Goal: Transaction & Acquisition: Purchase product/service

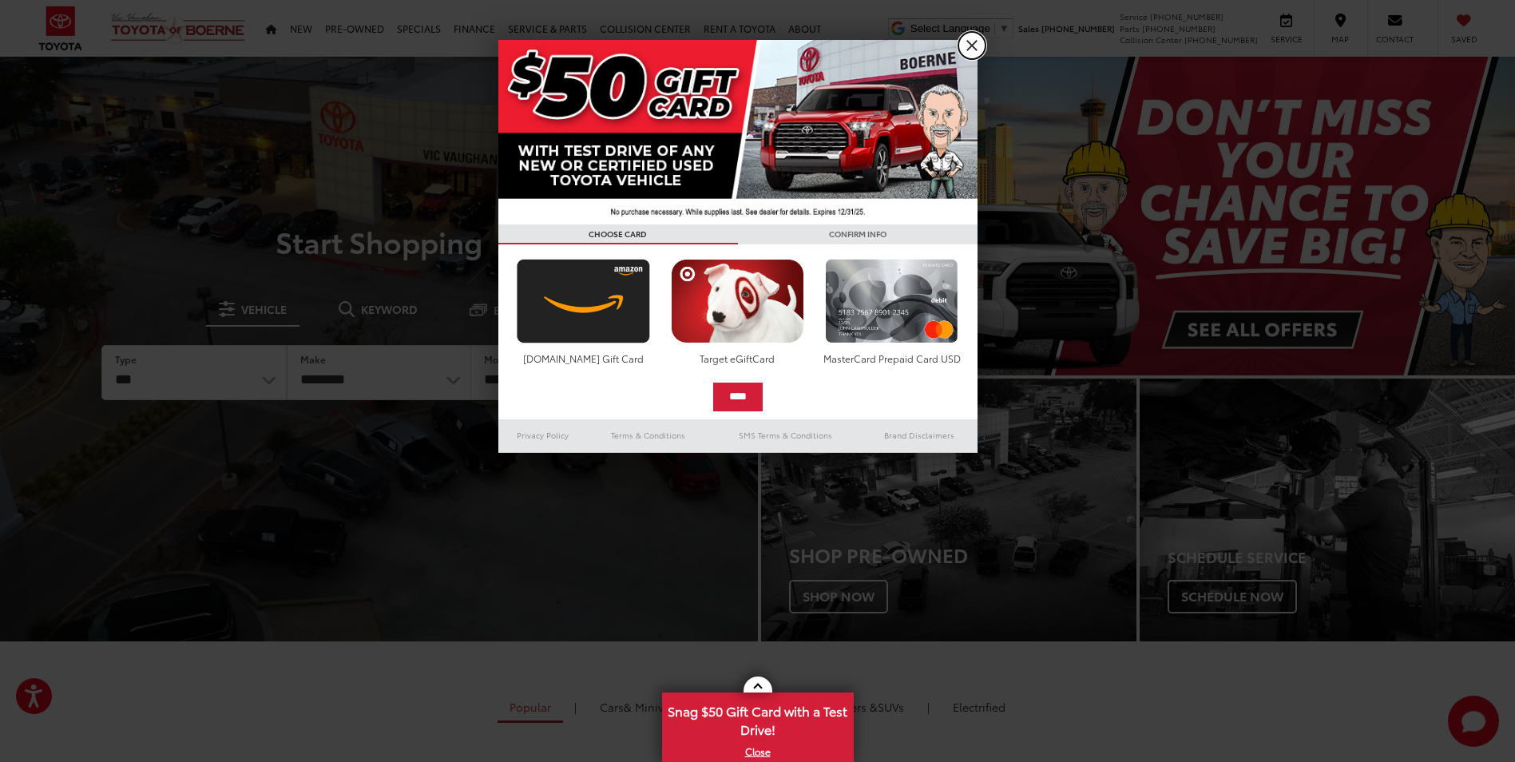
click at [978, 50] on link "X" at bounding box center [971, 45] width 27 height 27
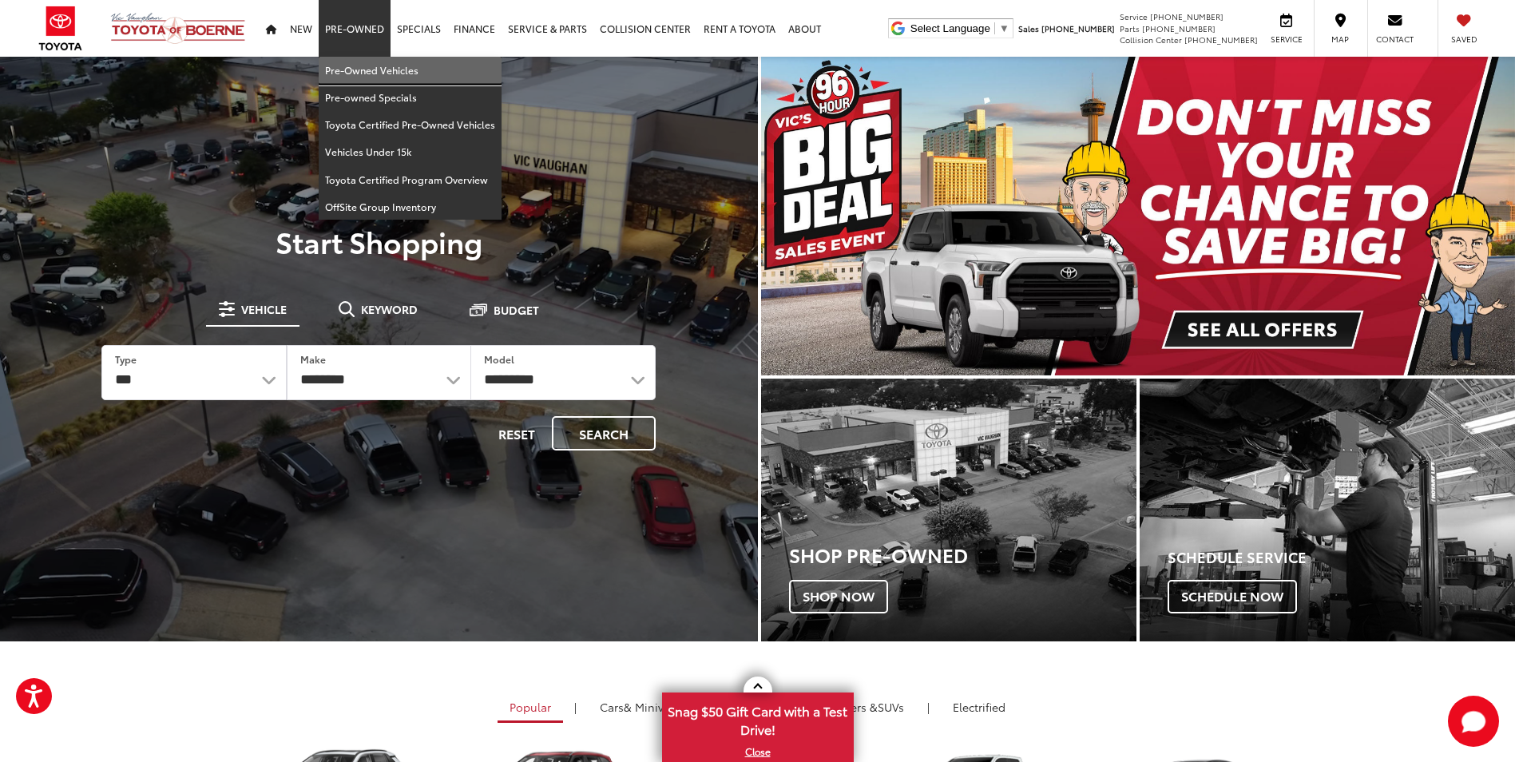
drag, startPoint x: 363, startPoint y: 70, endPoint x: 383, endPoint y: 89, distance: 26.5
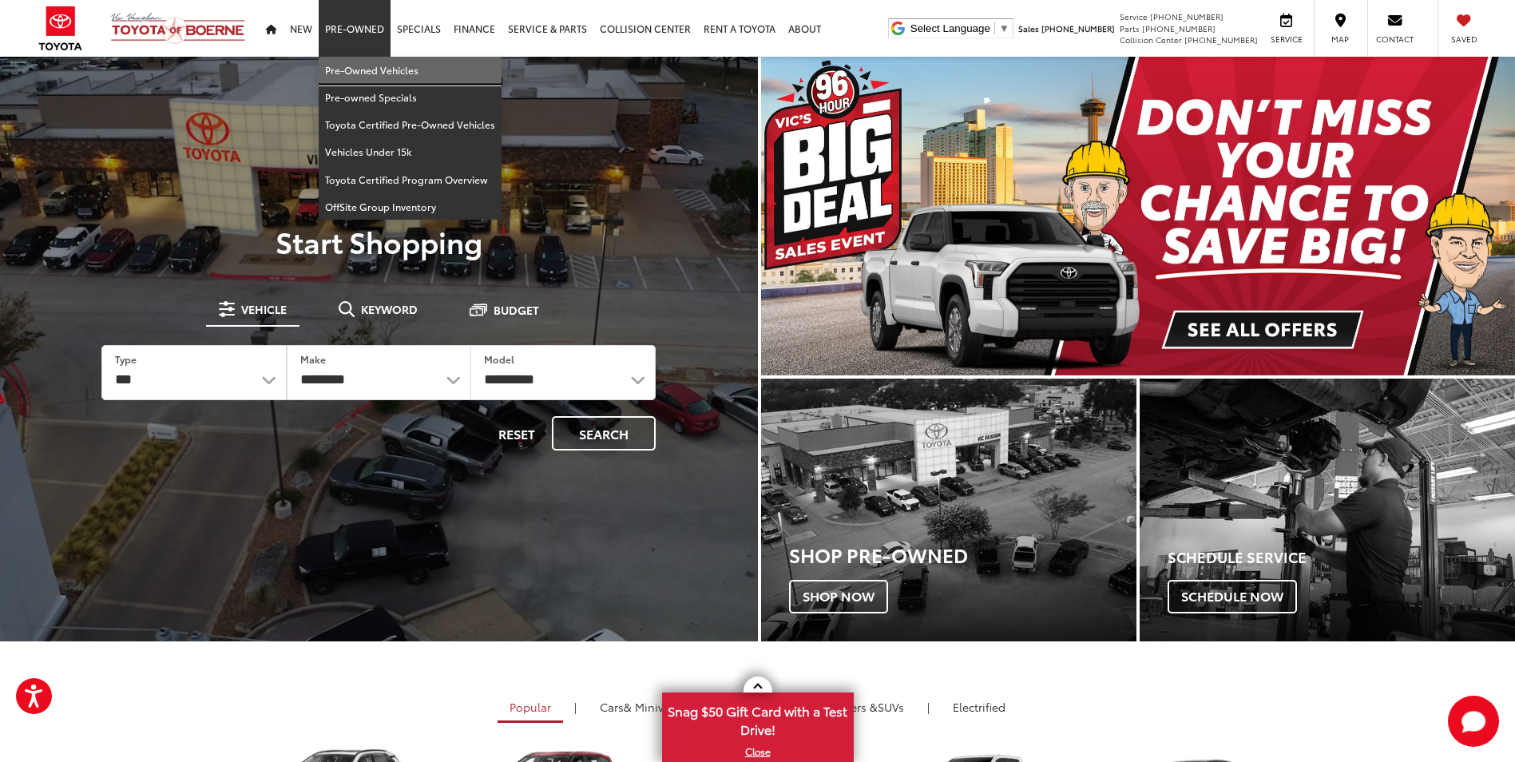
click at [363, 70] on link "Pre-Owned Vehicles" at bounding box center [410, 70] width 183 height 27
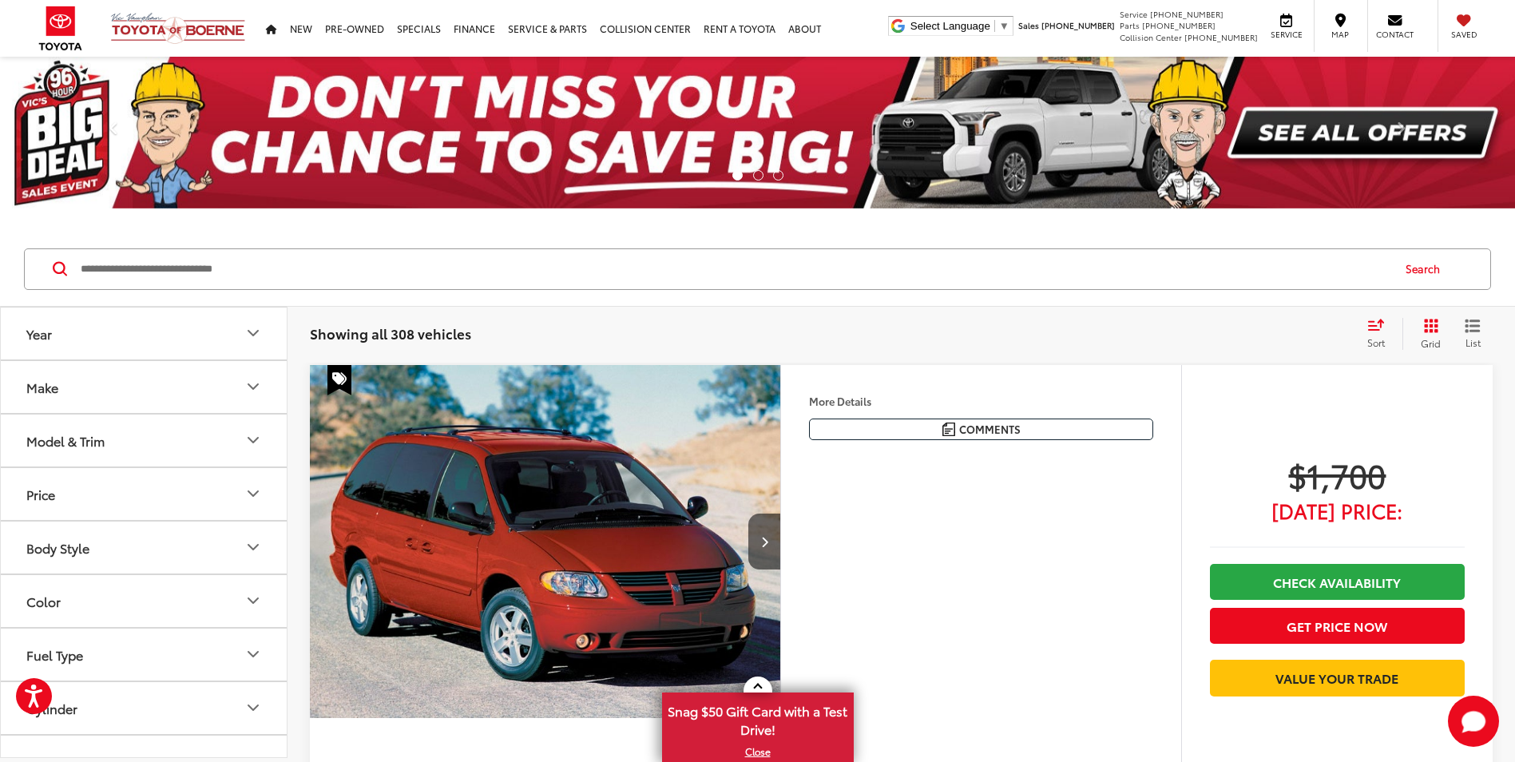
click at [189, 268] on input "Search by Make, Model, or Keyword" at bounding box center [734, 269] width 1311 height 38
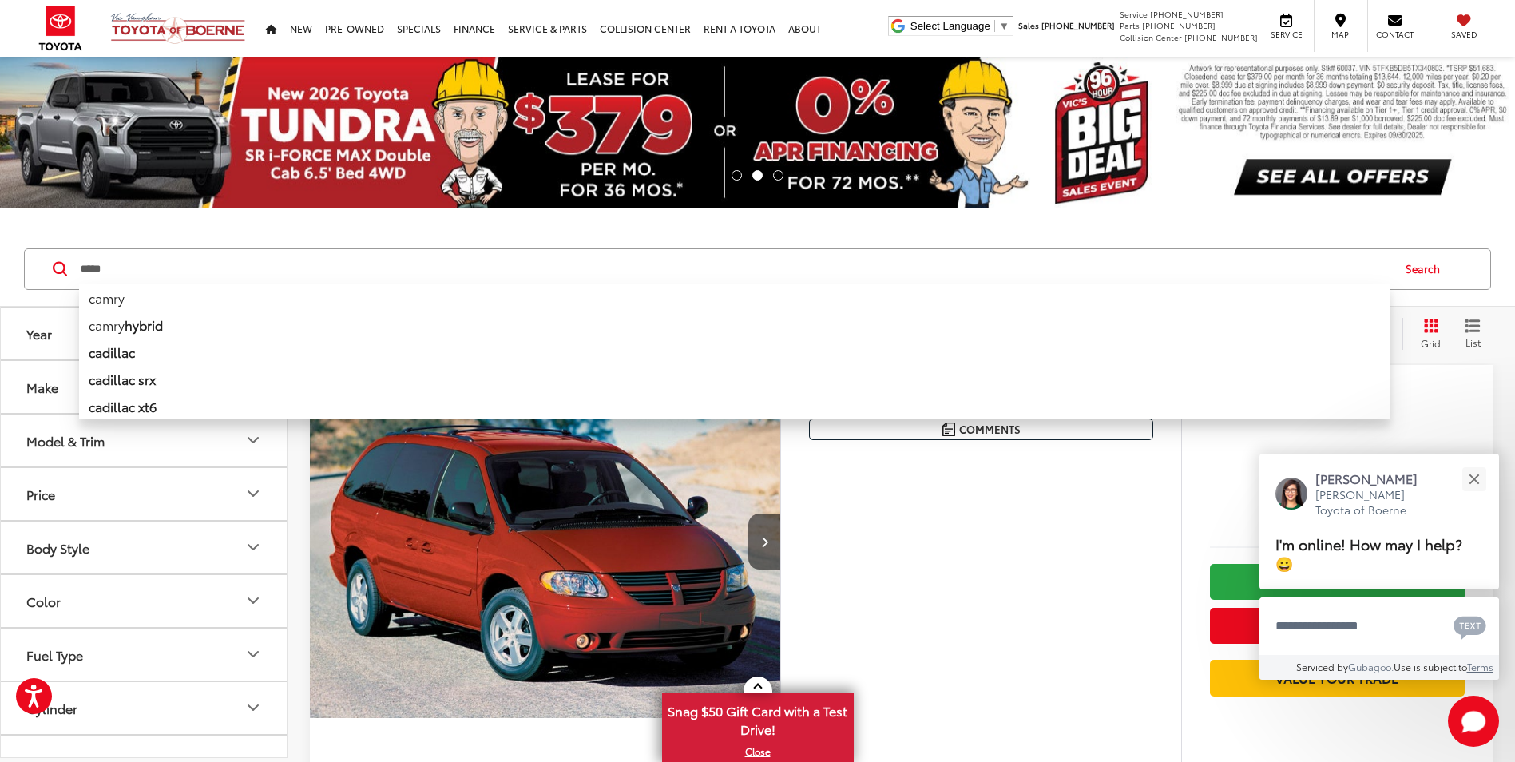
type input "*****"
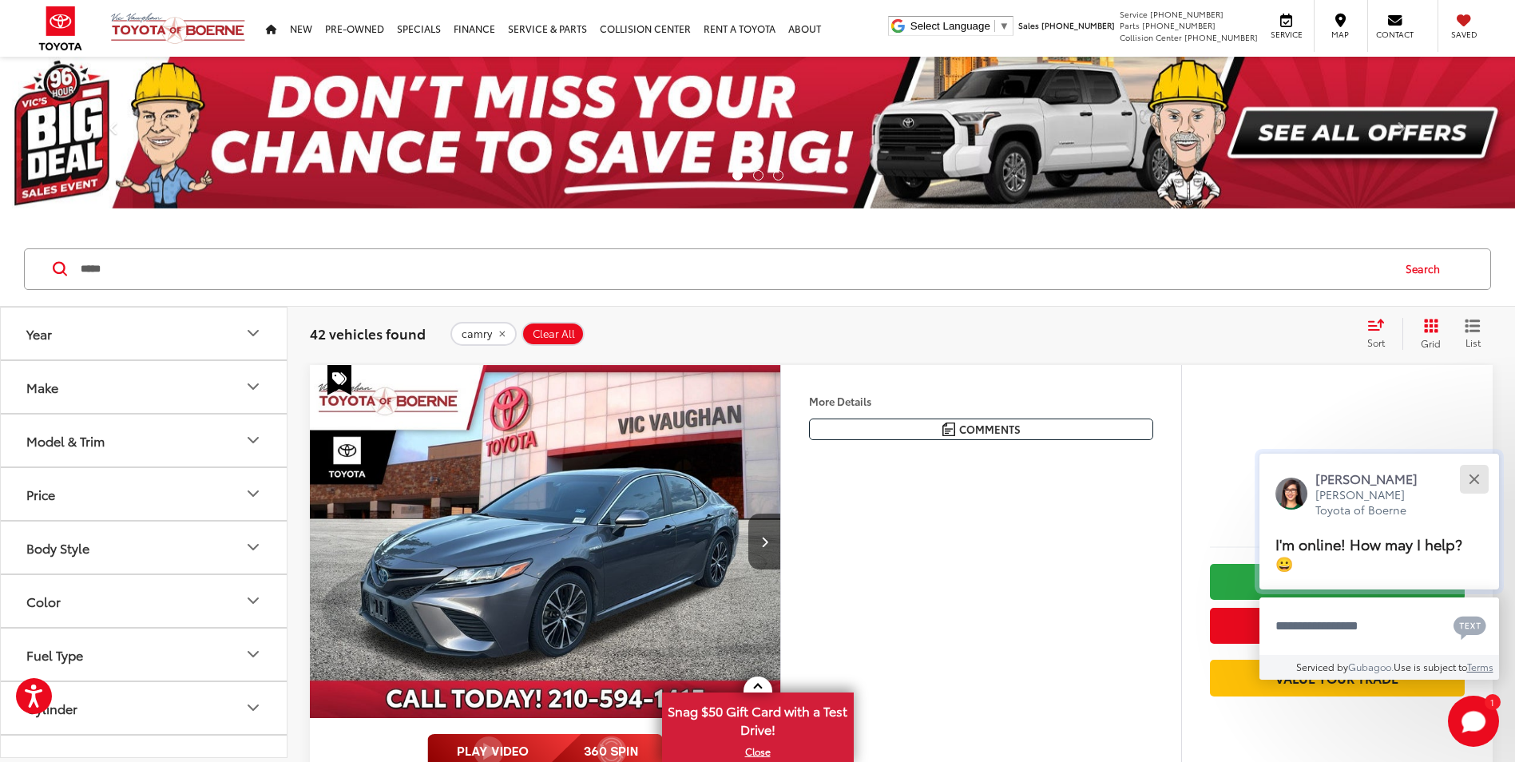
click at [1485, 477] on button "Close" at bounding box center [1474, 479] width 34 height 34
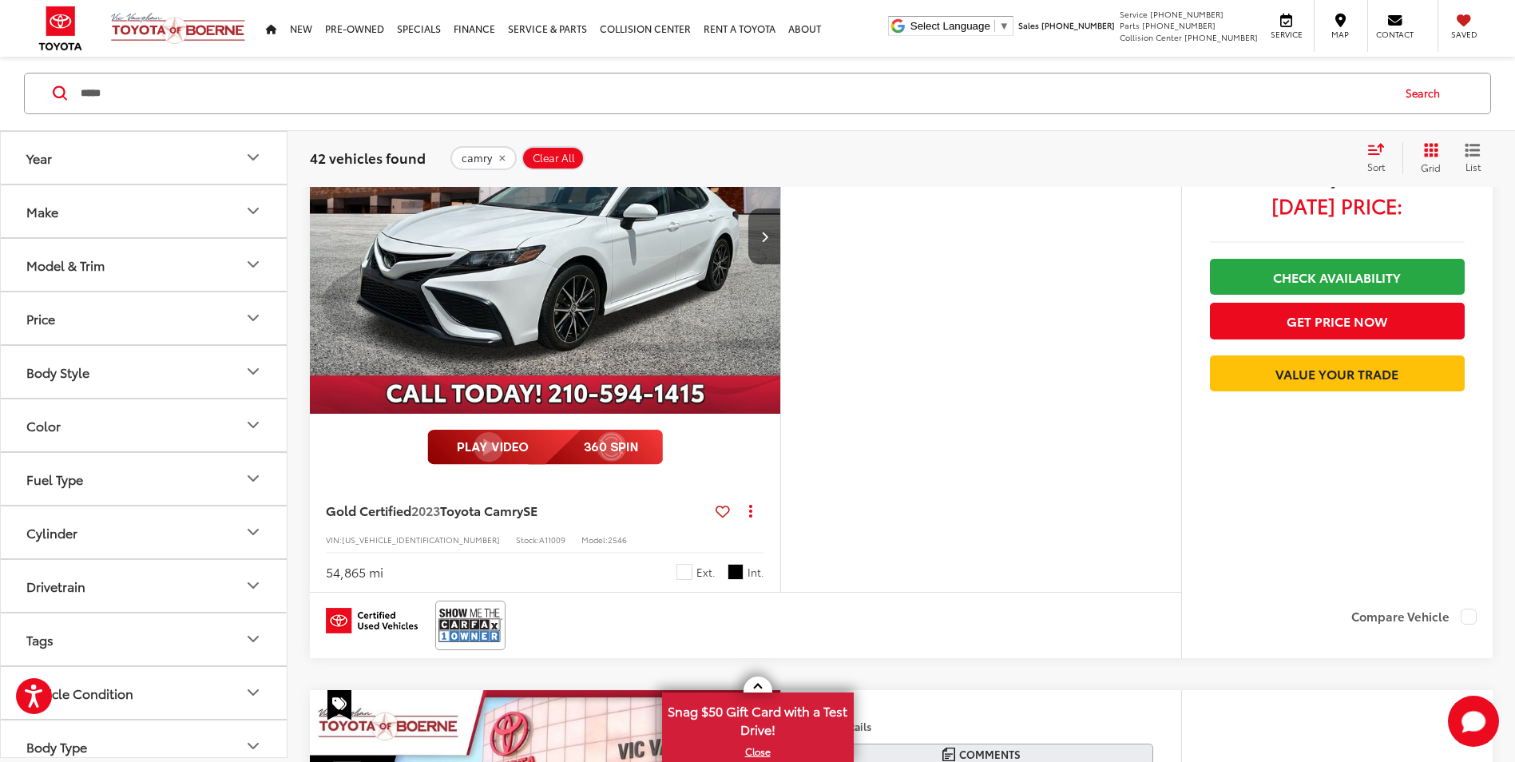
scroll to position [2156, 0]
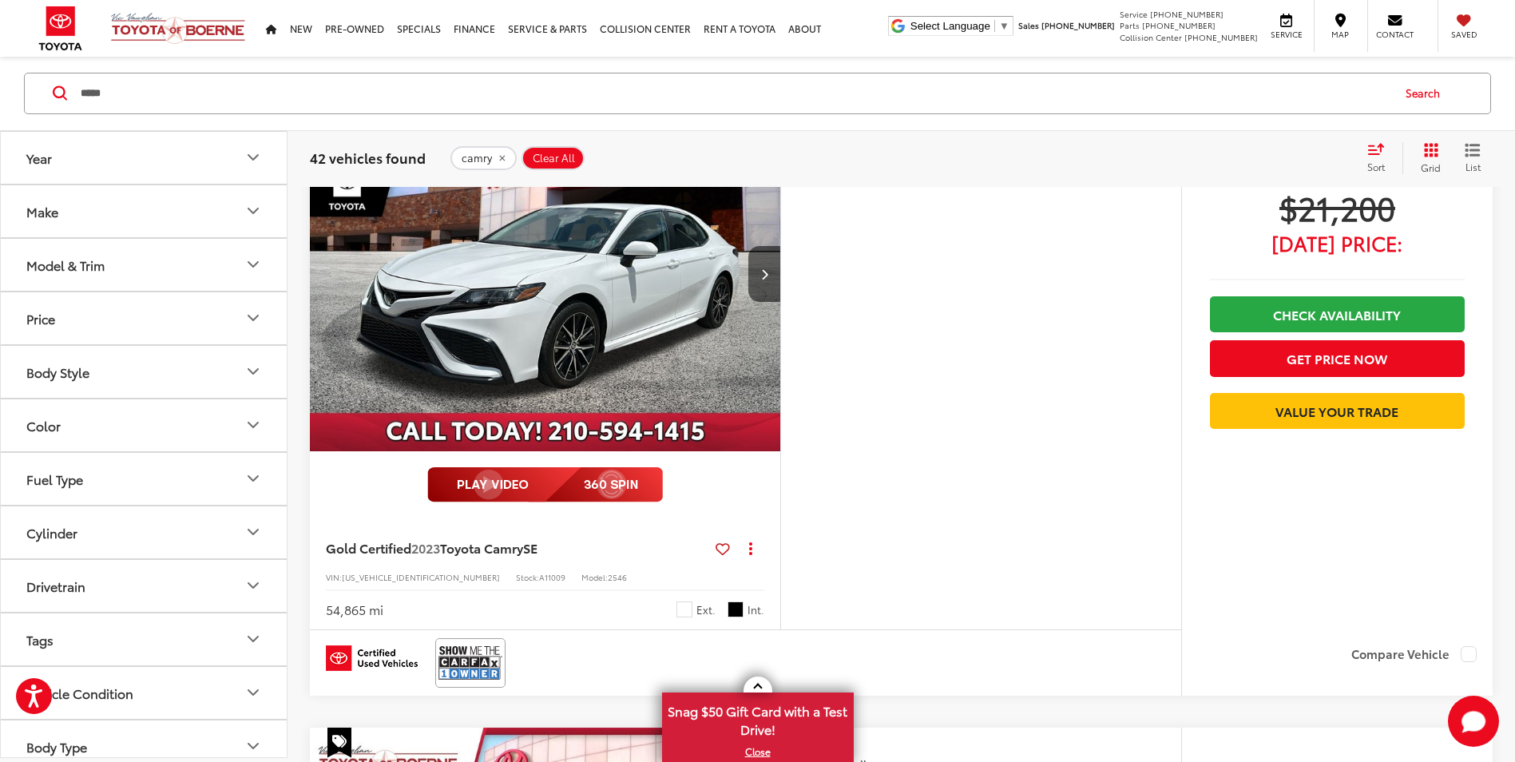
click at [539, 576] on span "A11009" at bounding box center [552, 577] width 26 height 12
click at [539, 574] on span "A11009" at bounding box center [552, 577] width 26 height 12
copy span "A11009"
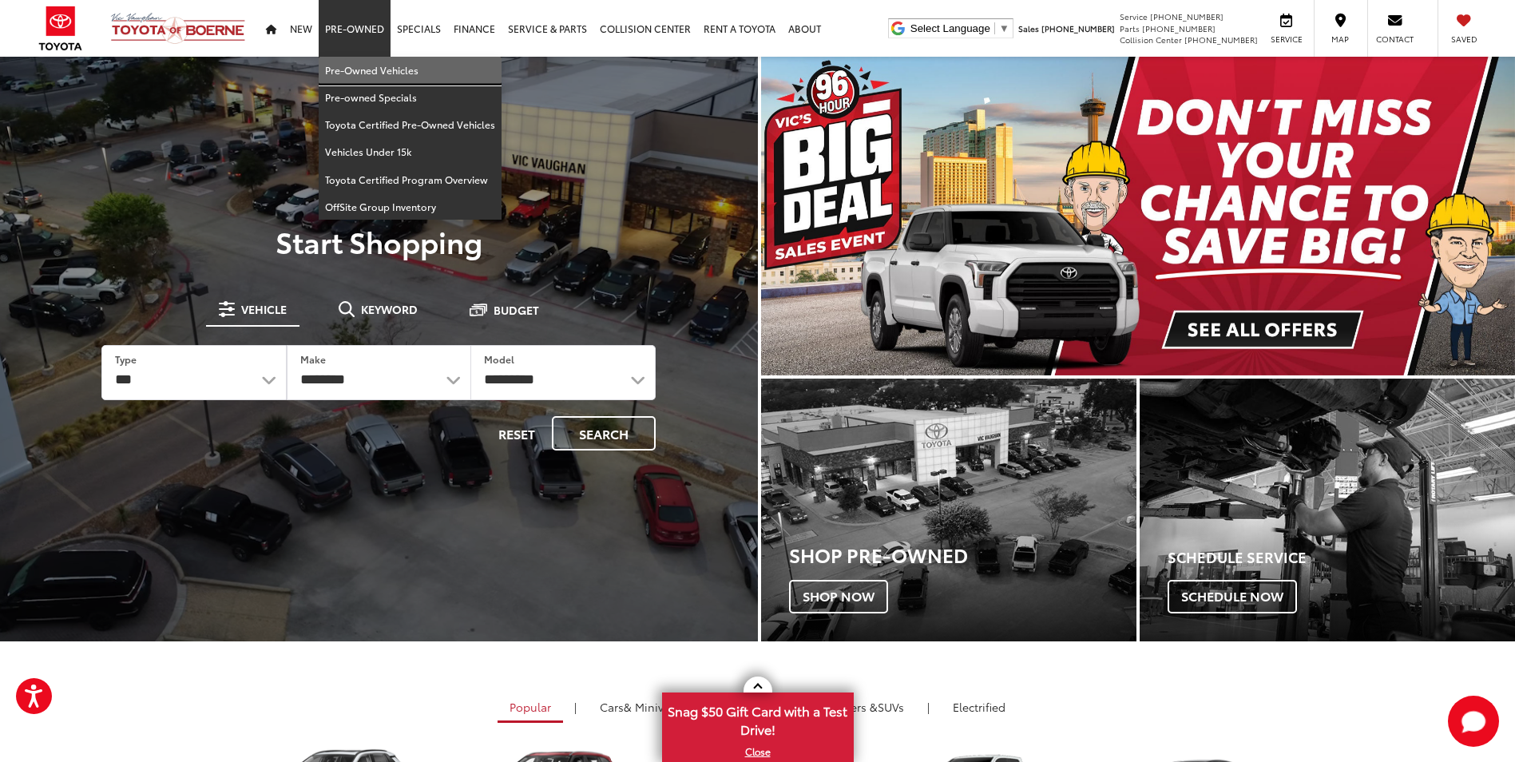
drag, startPoint x: 371, startPoint y: 62, endPoint x: 728, endPoint y: 328, distance: 444.6
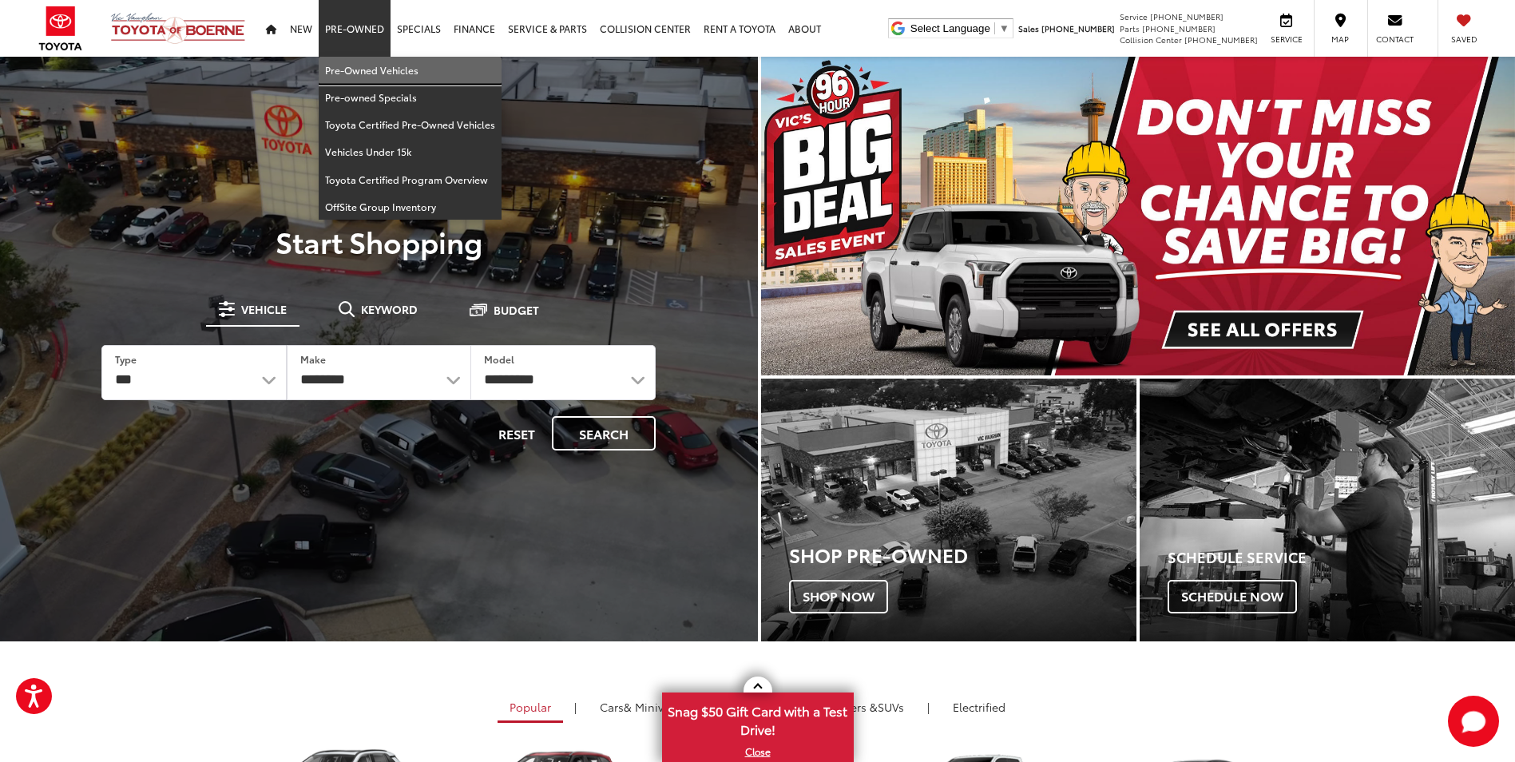
click at [371, 62] on link "Pre-Owned Vehicles" at bounding box center [410, 70] width 183 height 27
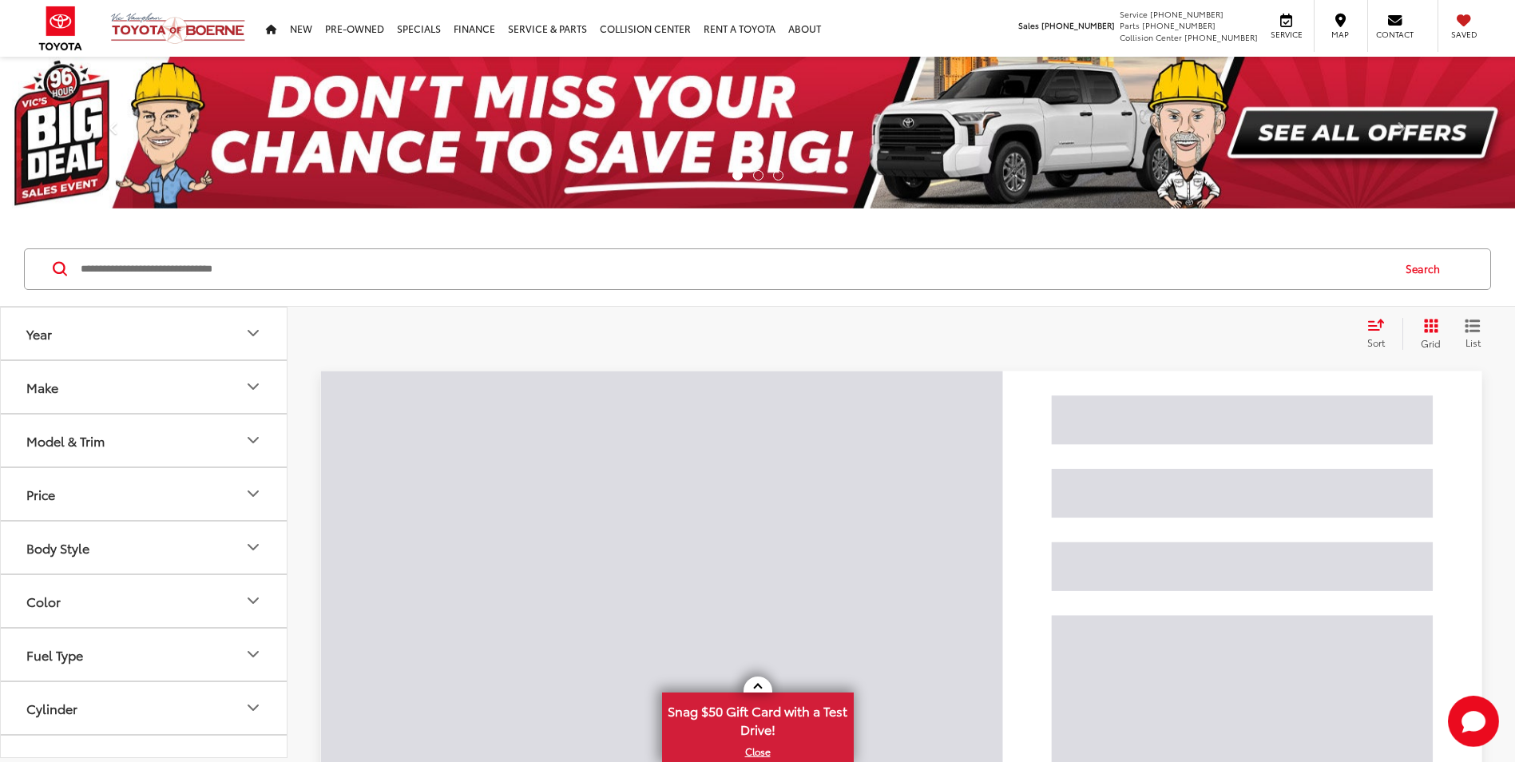
click at [269, 268] on input "Search by Make, Model, or Keyword" at bounding box center [734, 269] width 1311 height 38
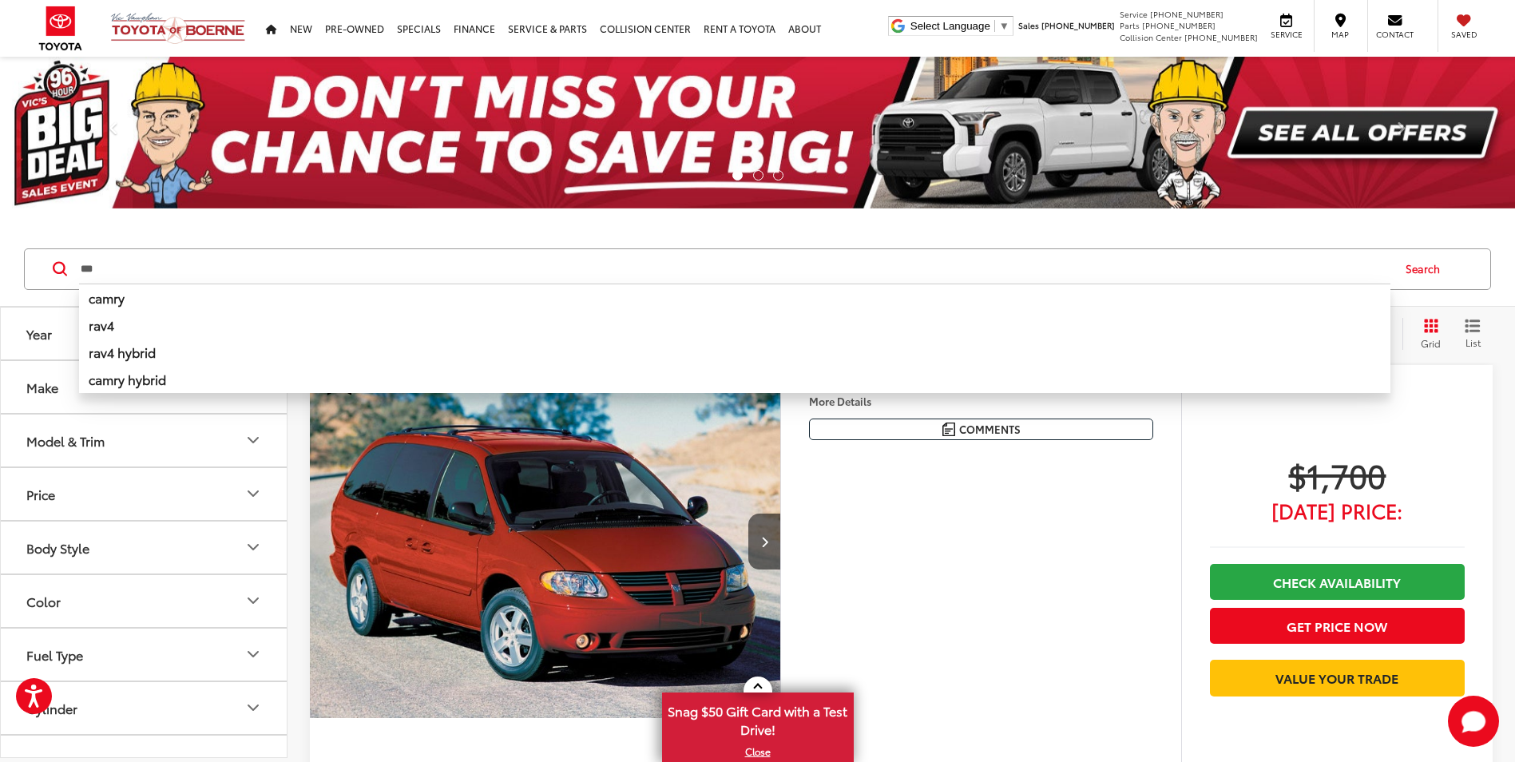
type input "***"
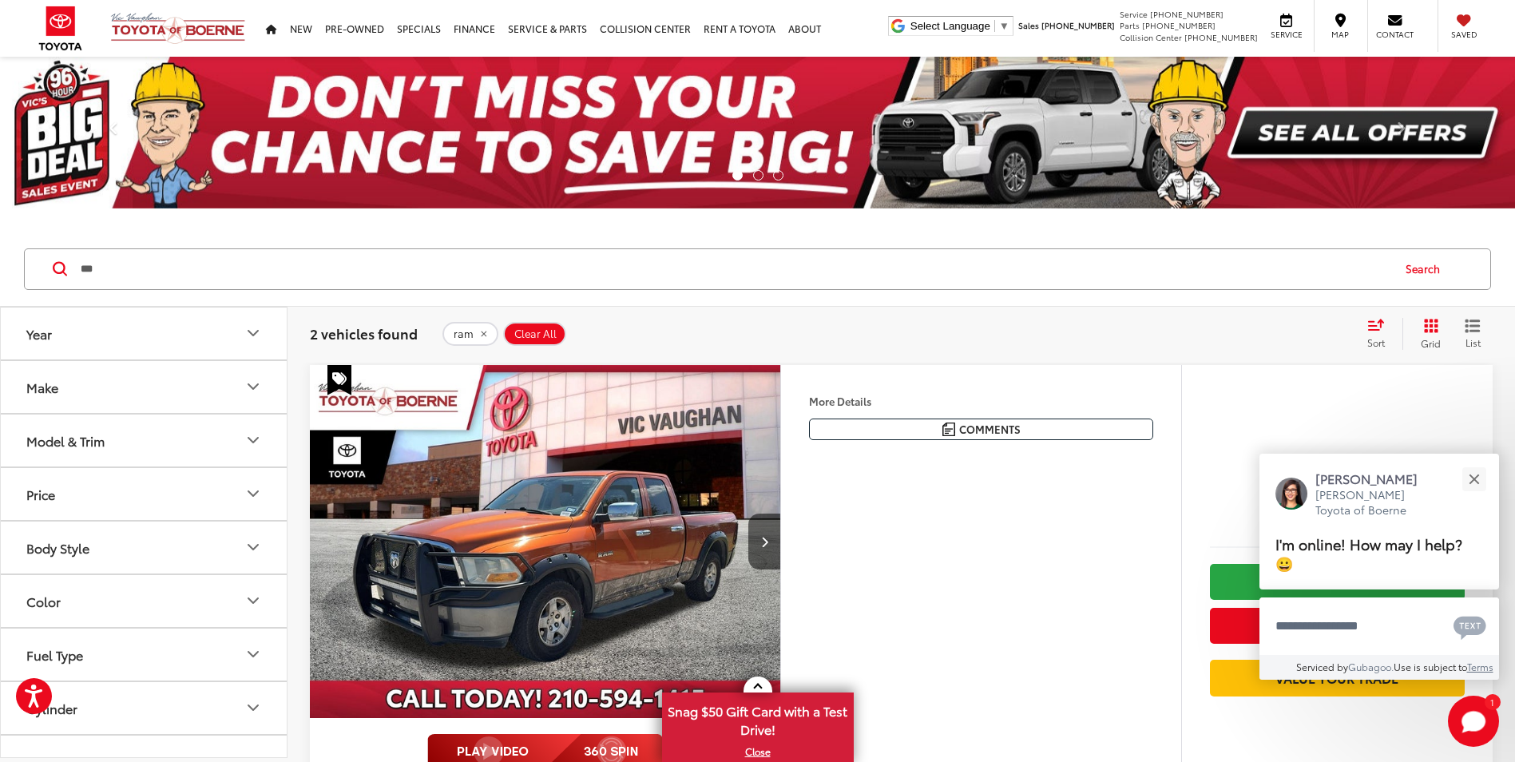
click at [591, 428] on img "2010 RAM 1500 ST 0" at bounding box center [545, 542] width 473 height 355
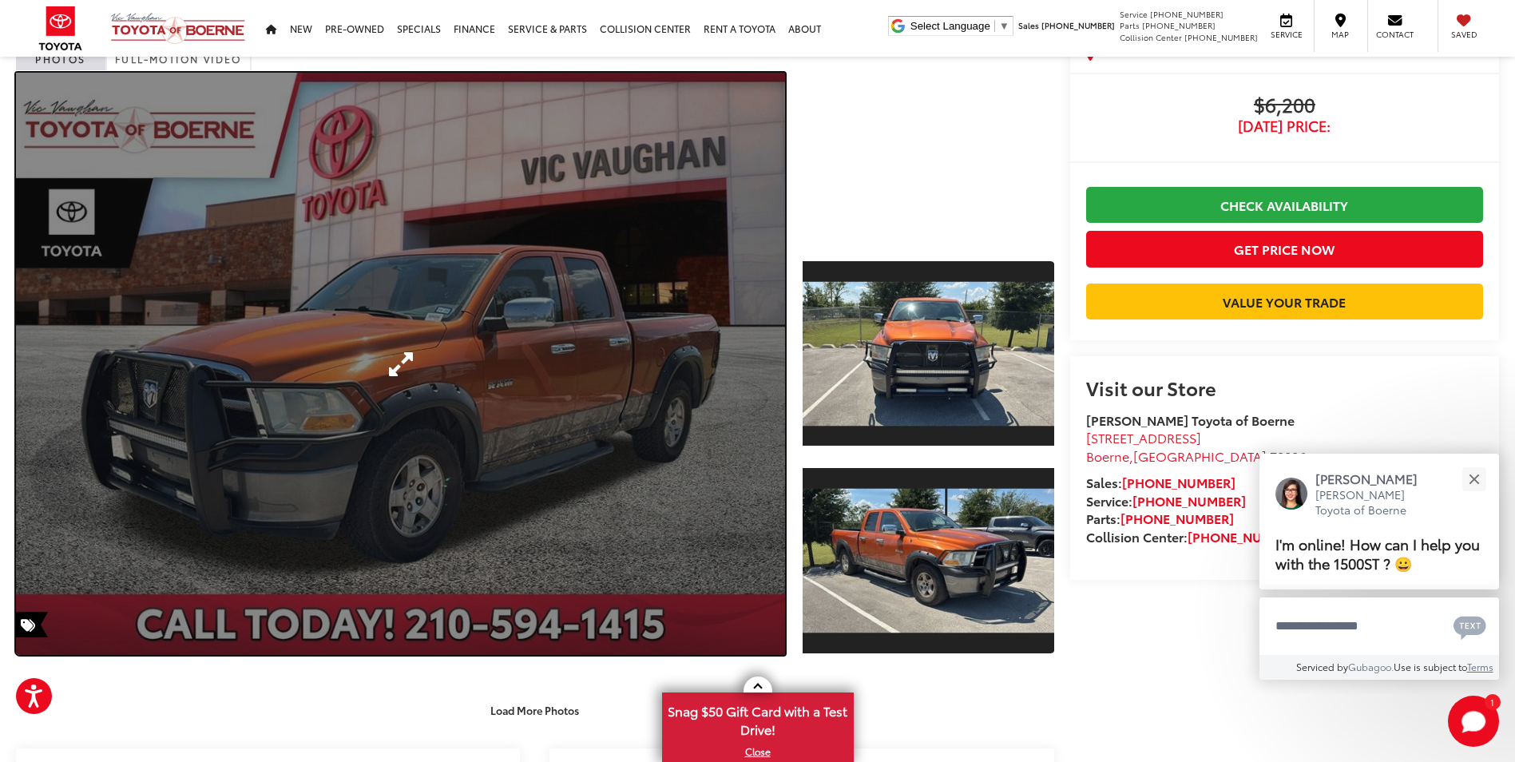
click at [281, 438] on link "Expand Photo 0" at bounding box center [400, 364] width 769 height 582
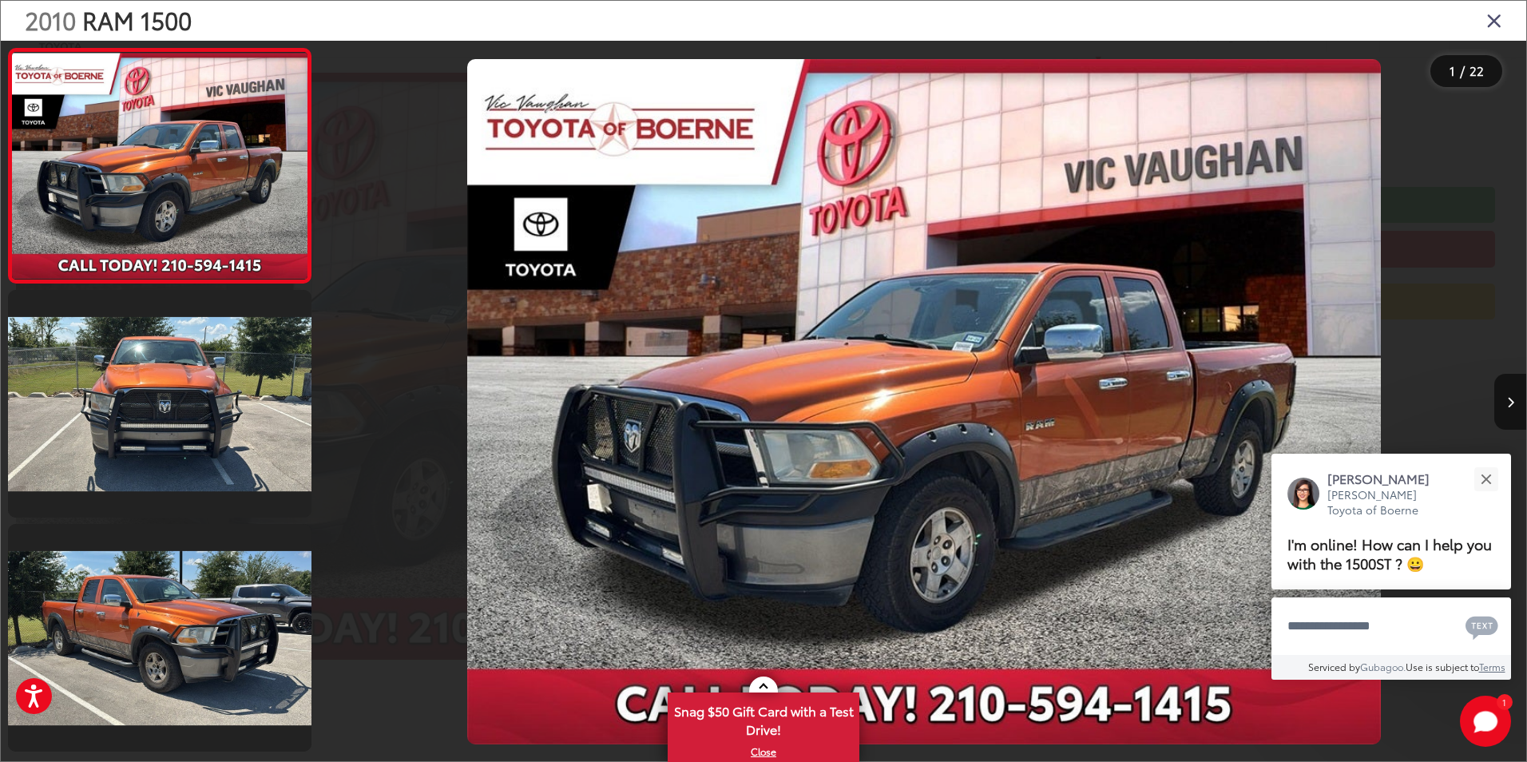
click at [1498, 23] on icon "Close gallery" at bounding box center [1494, 20] width 16 height 21
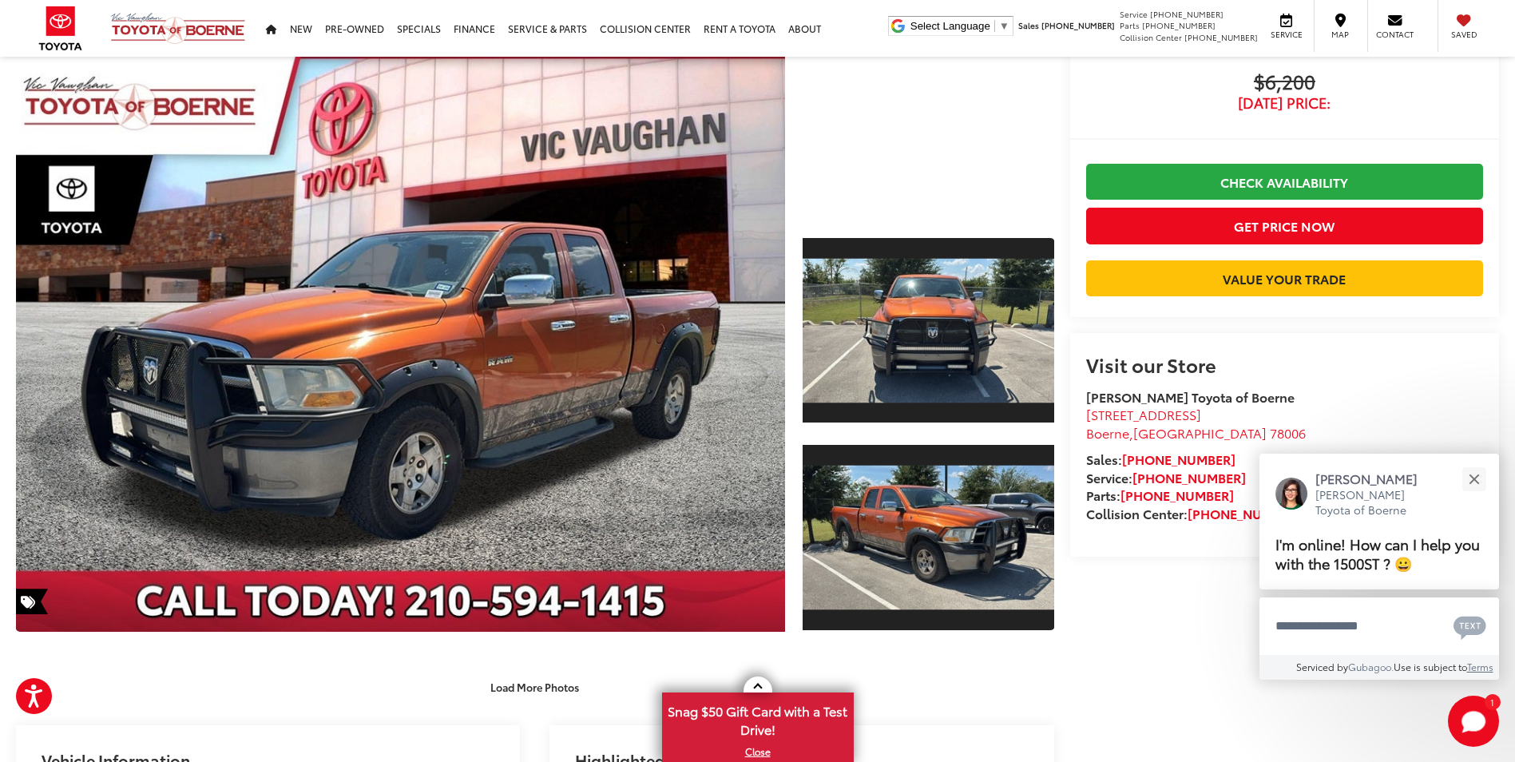
scroll to position [240, 0]
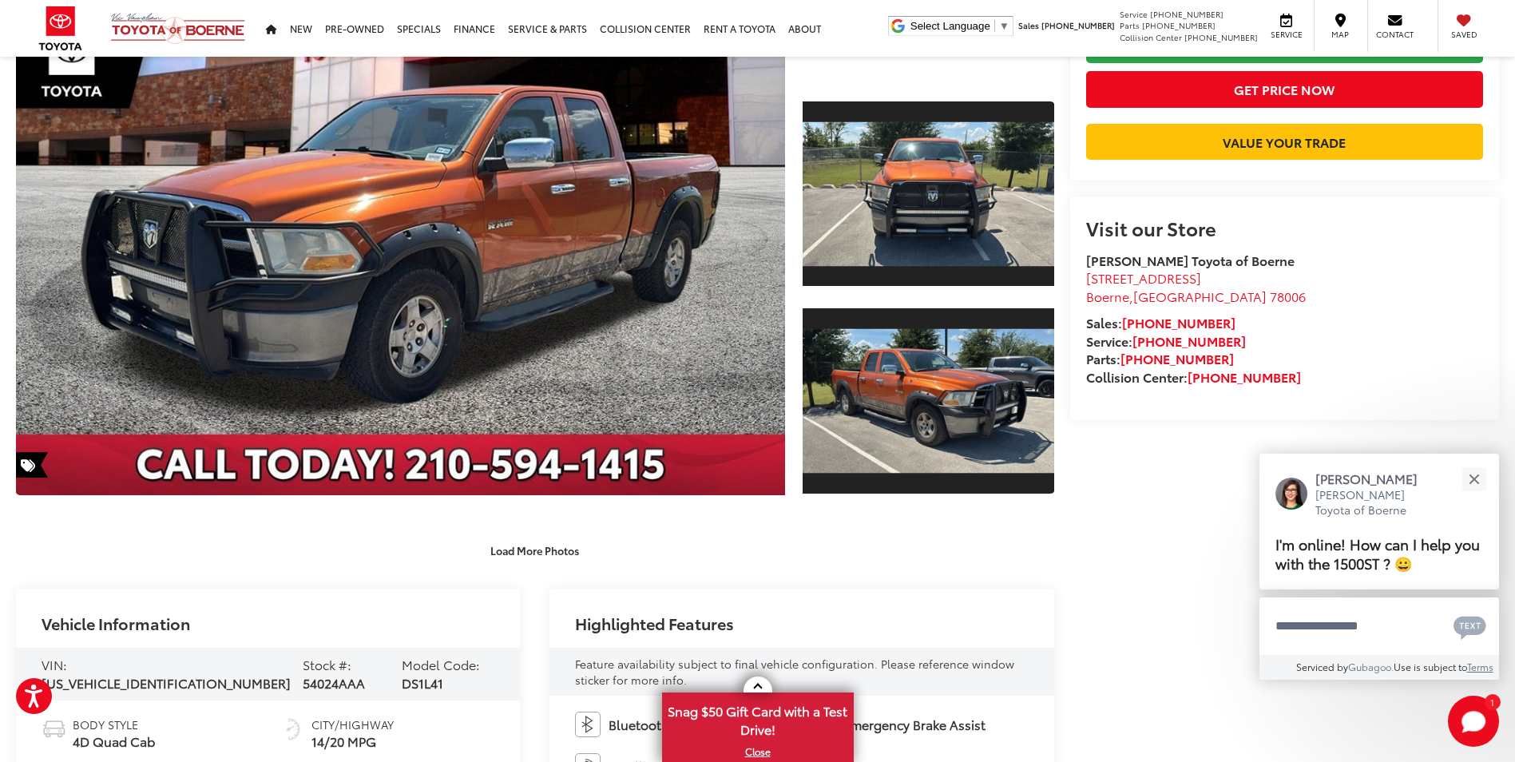
click at [292, 659] on div "VIN: 1D7RB1GK1AS182026 Stock #: 54024AAA Model Code: DS1L41" at bounding box center [268, 674] width 504 height 53
click at [303, 673] on span "54024AAA" at bounding box center [334, 682] width 62 height 18
copy span "54024AAA"
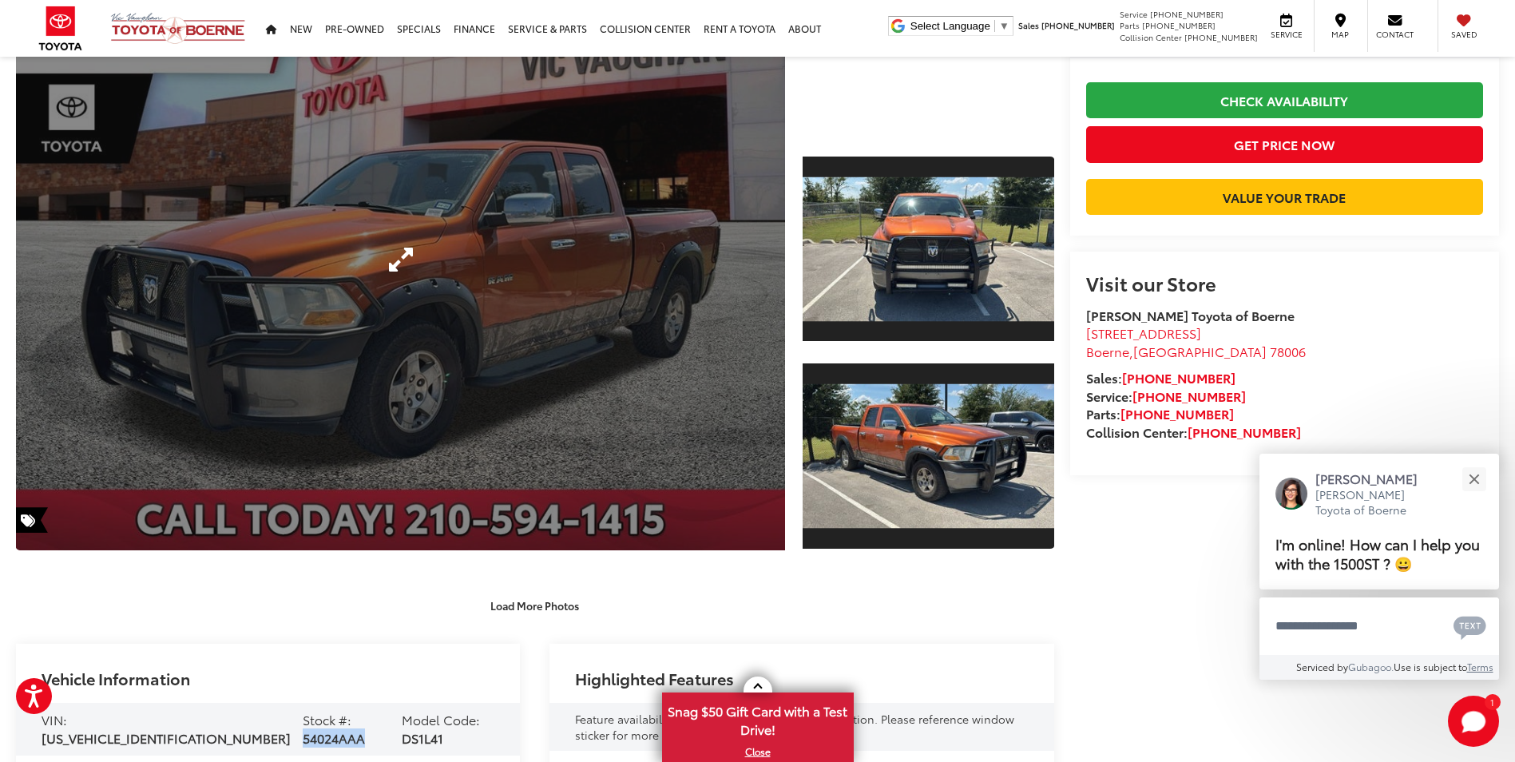
scroll to position [0, 0]
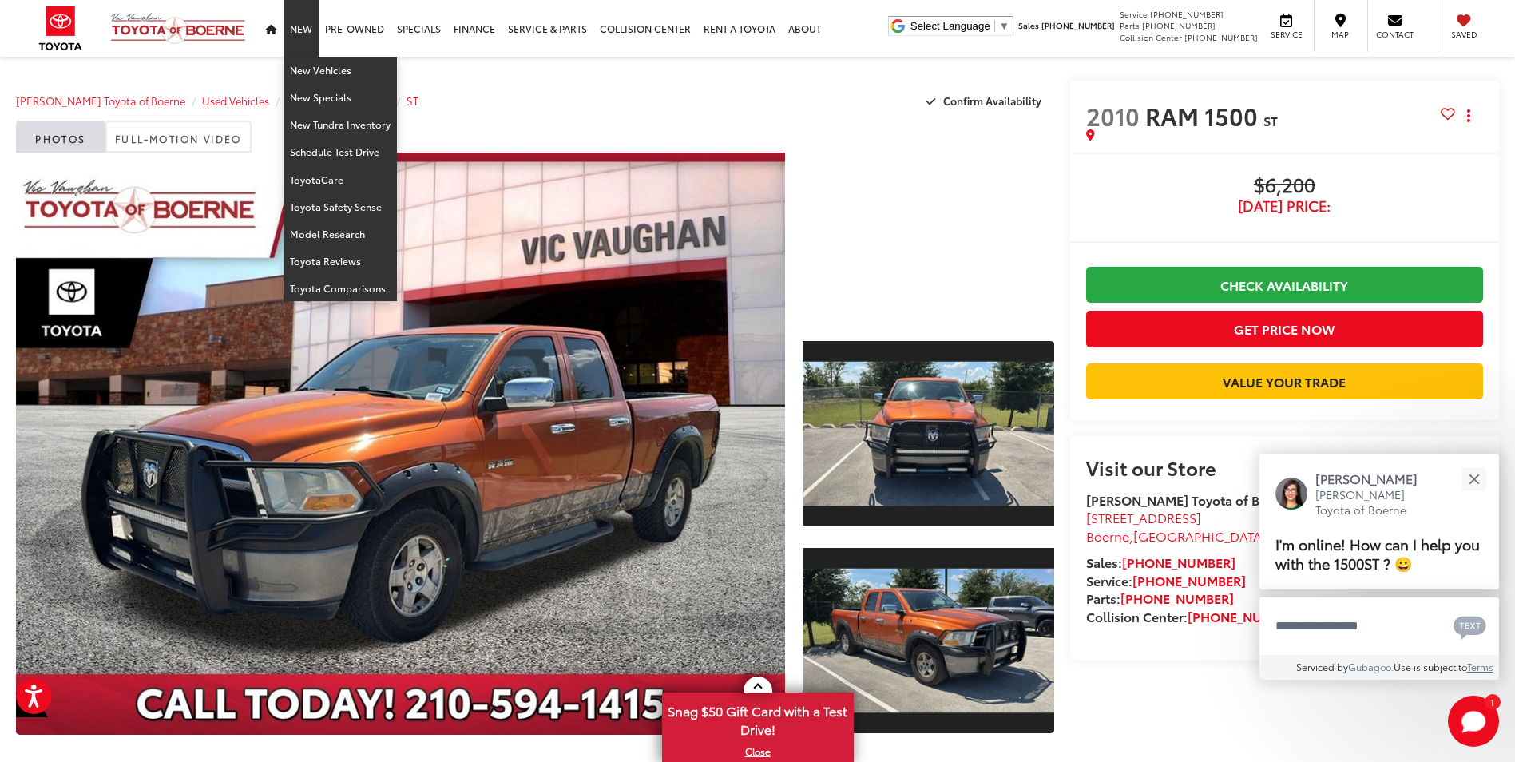
click at [292, 40] on link "New" at bounding box center [301, 28] width 35 height 57
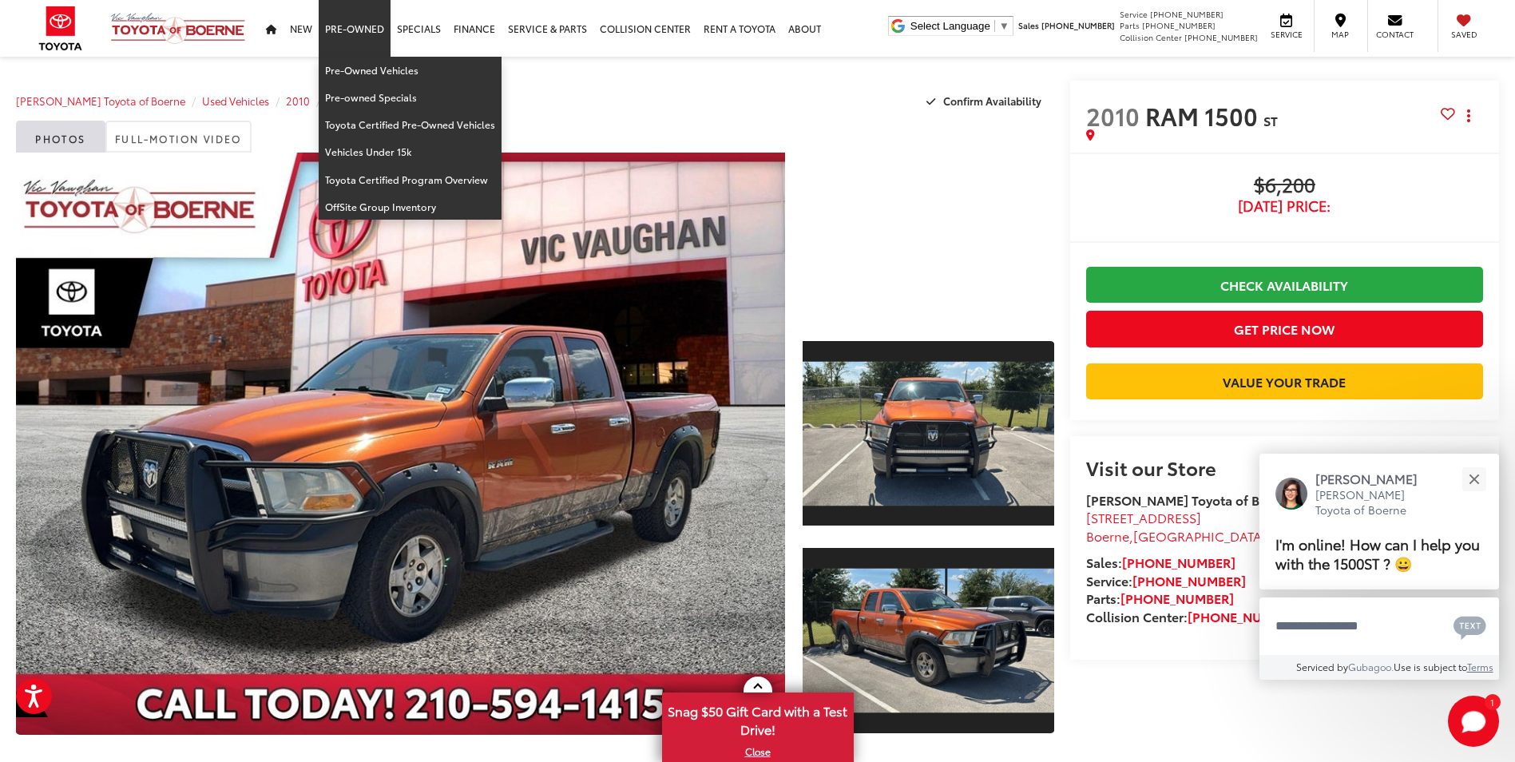
click at [367, 40] on link "Pre-Owned" at bounding box center [355, 28] width 72 height 57
click at [357, 68] on link "Pre-Owned Vehicles" at bounding box center [410, 70] width 183 height 27
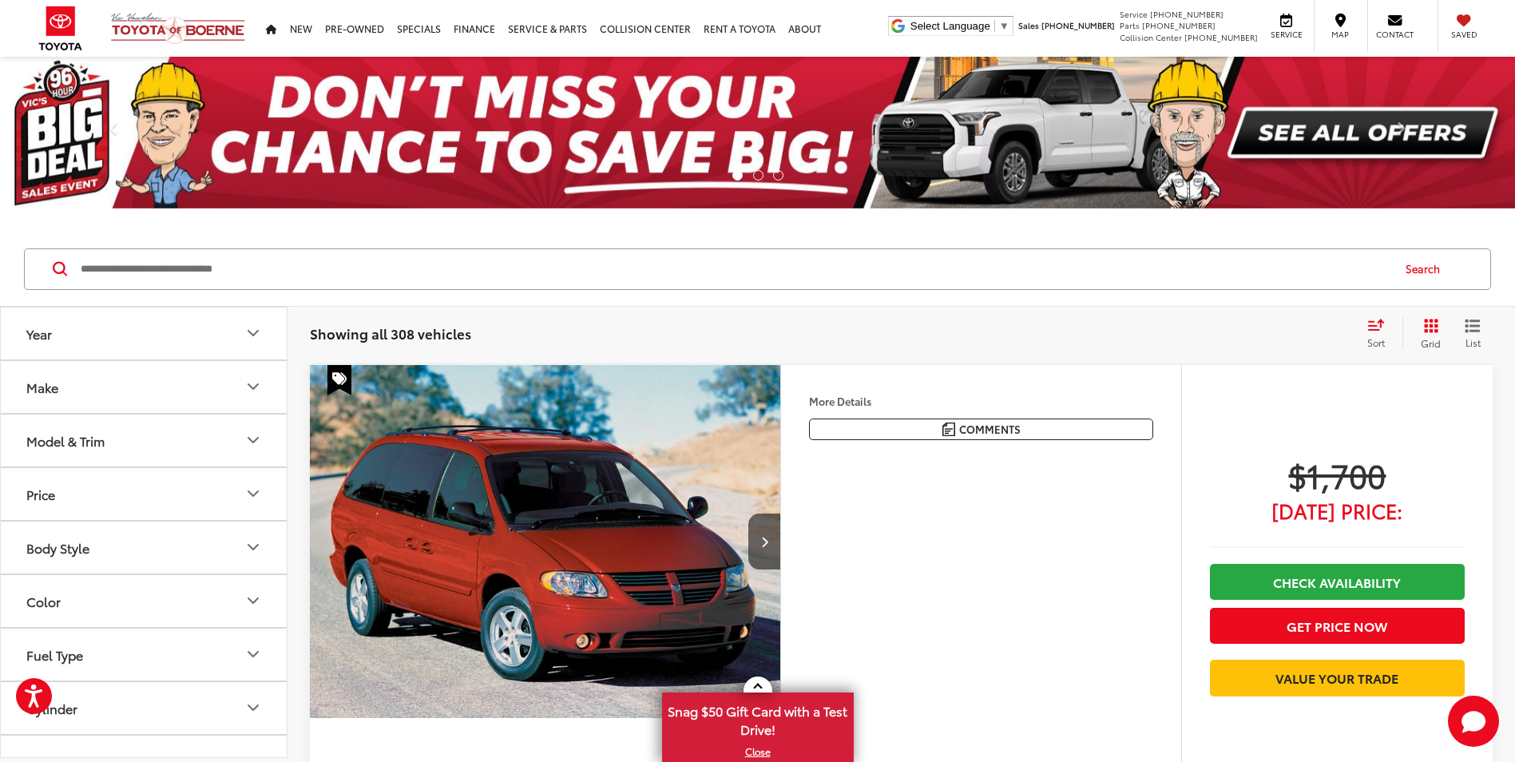
click at [384, 279] on input "Search by Make, Model, or Keyword" at bounding box center [734, 269] width 1311 height 38
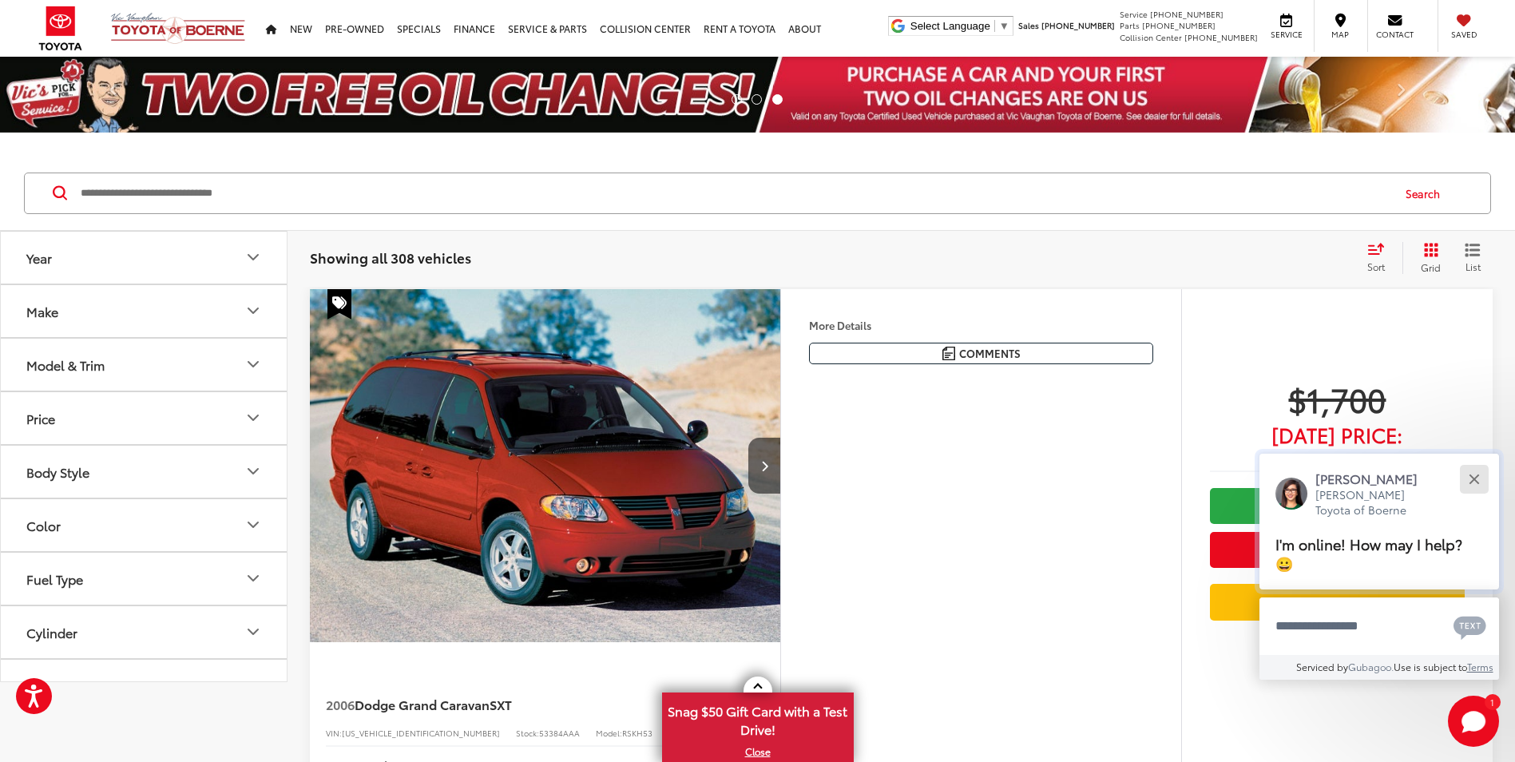
click at [1467, 471] on button "Close" at bounding box center [1474, 479] width 34 height 34
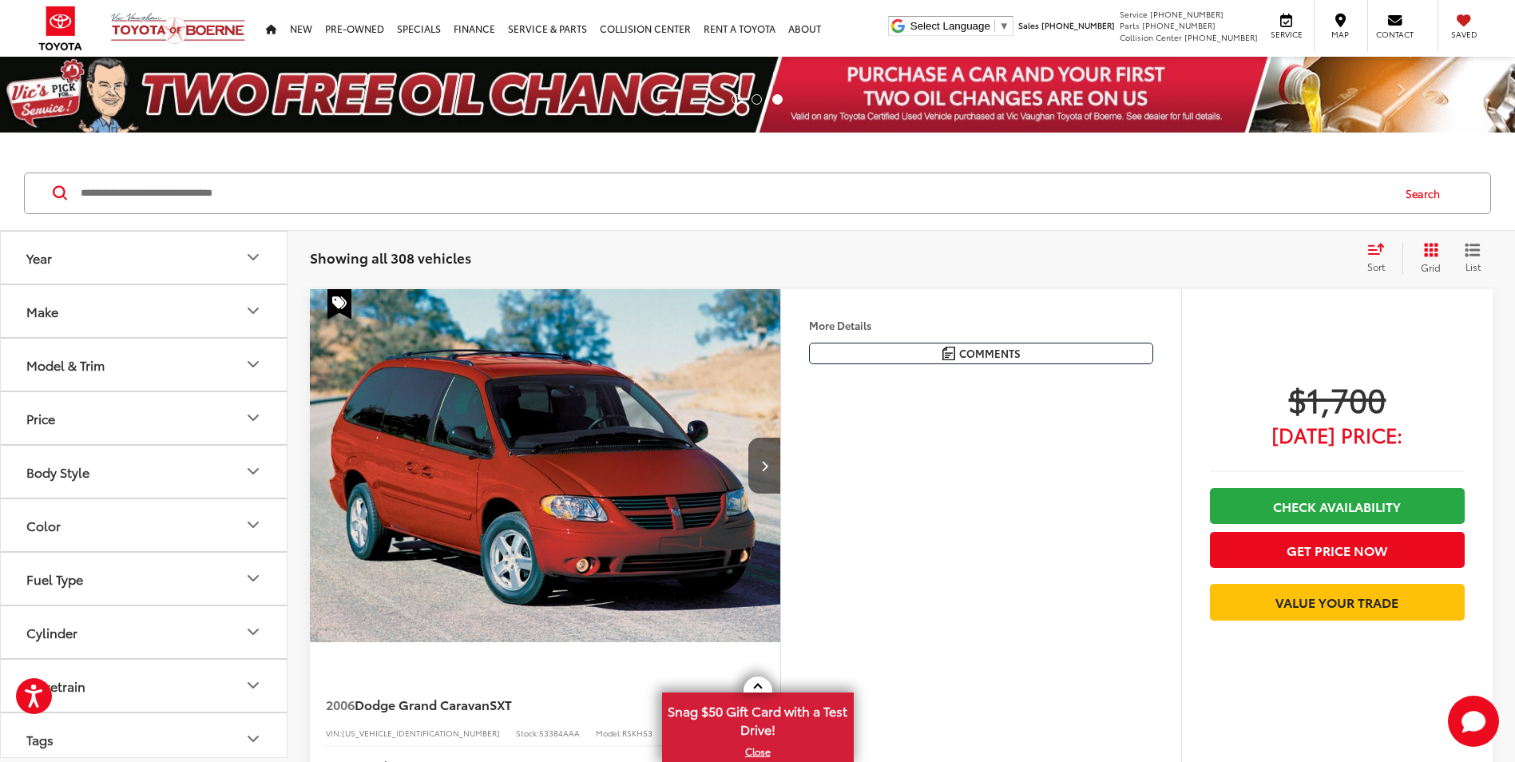
click at [796, 248] on div "Showing all 308 vehicles Clear All + 0 test Sort Price: High to Low Price: Low …" at bounding box center [901, 258] width 1183 height 32
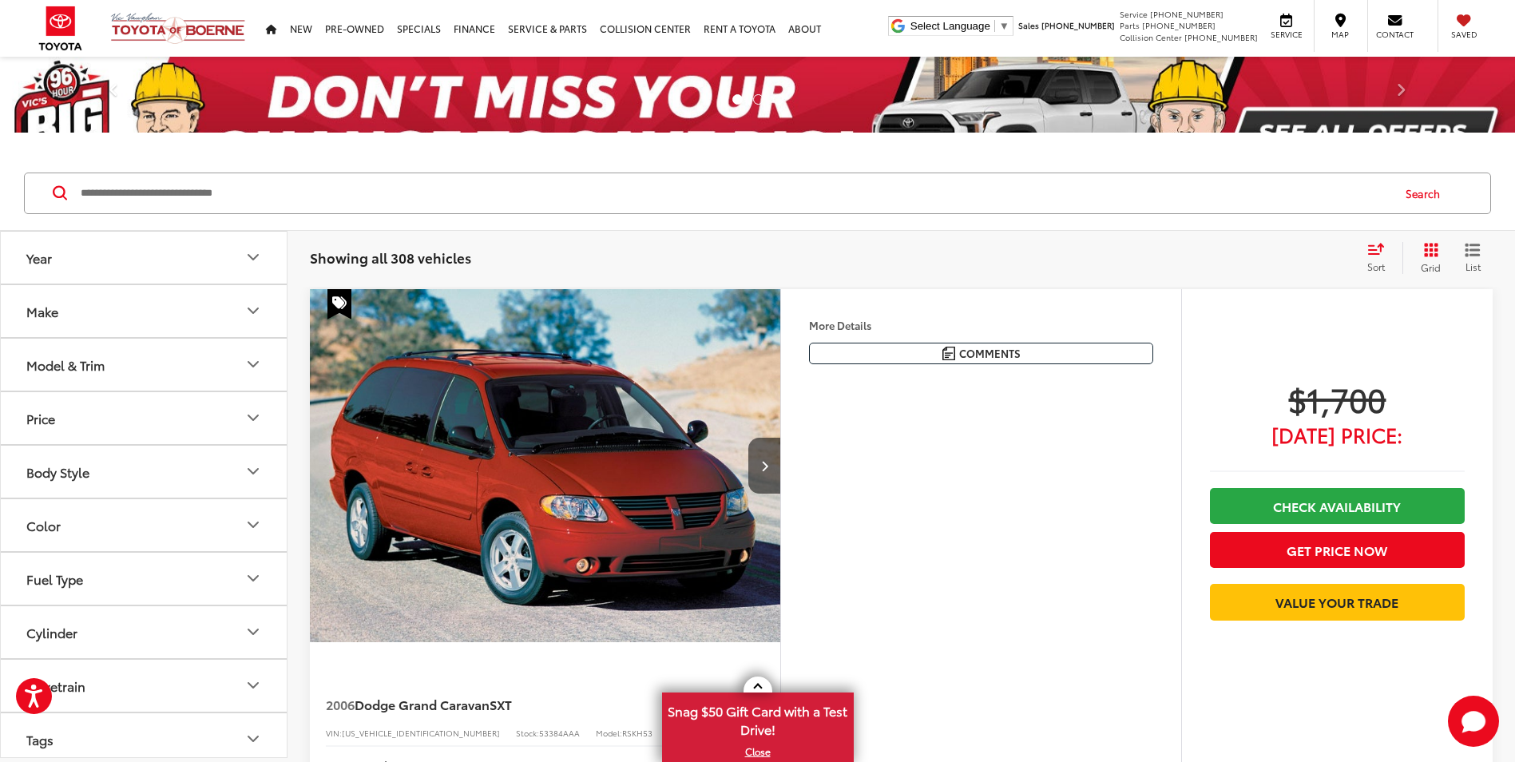
click at [813, 230] on div "Search" at bounding box center [757, 194] width 1515 height 74
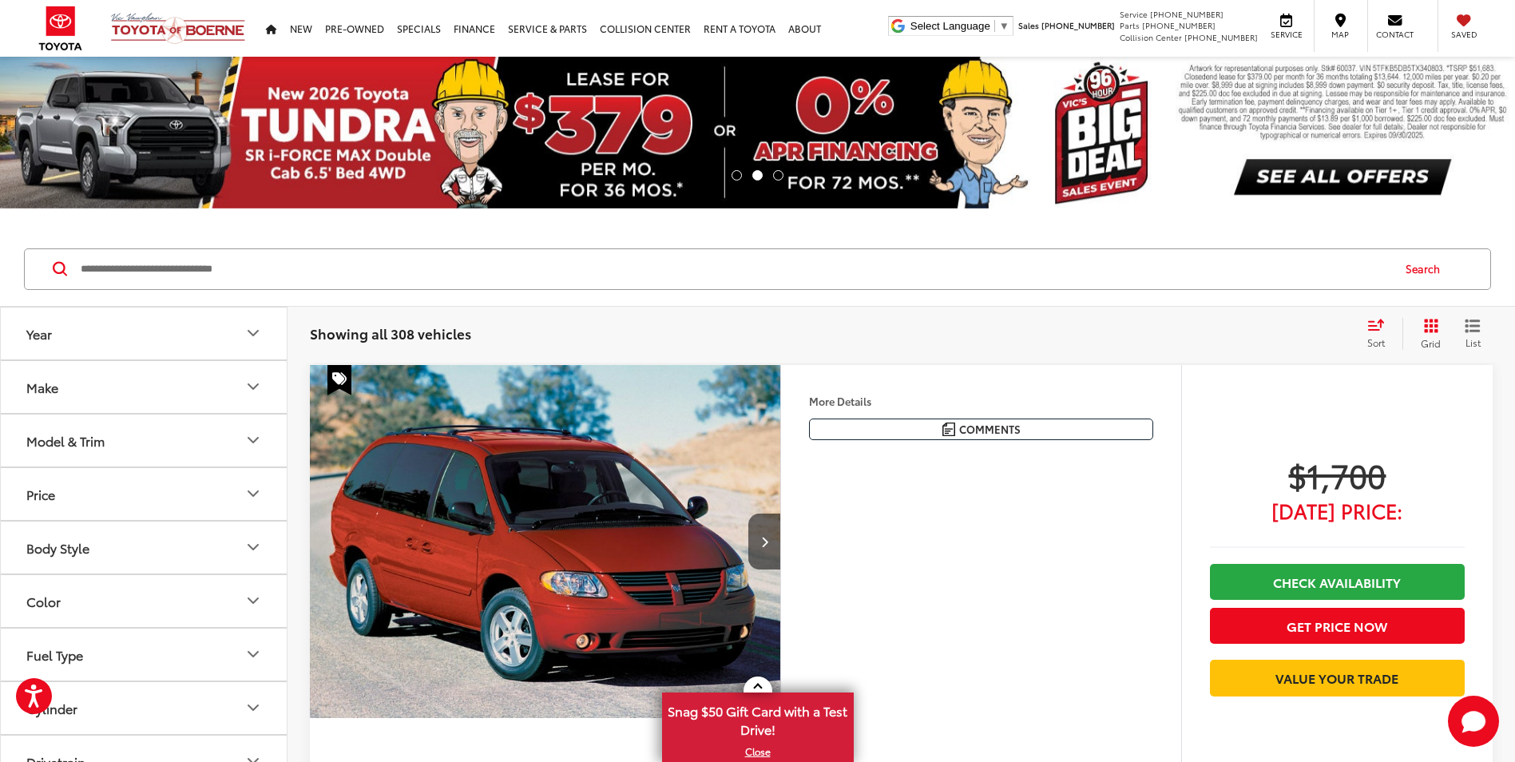
click at [593, 343] on div "Showing all 308 vehicles Clear All + 0 test Sort Price: High to Low Price: Low …" at bounding box center [901, 334] width 1183 height 32
drag, startPoint x: 311, startPoint y: 331, endPoint x: 467, endPoint y: 335, distance: 155.8
click at [467, 335] on span "Showing all 308 vehicles" at bounding box center [390, 332] width 161 height 19
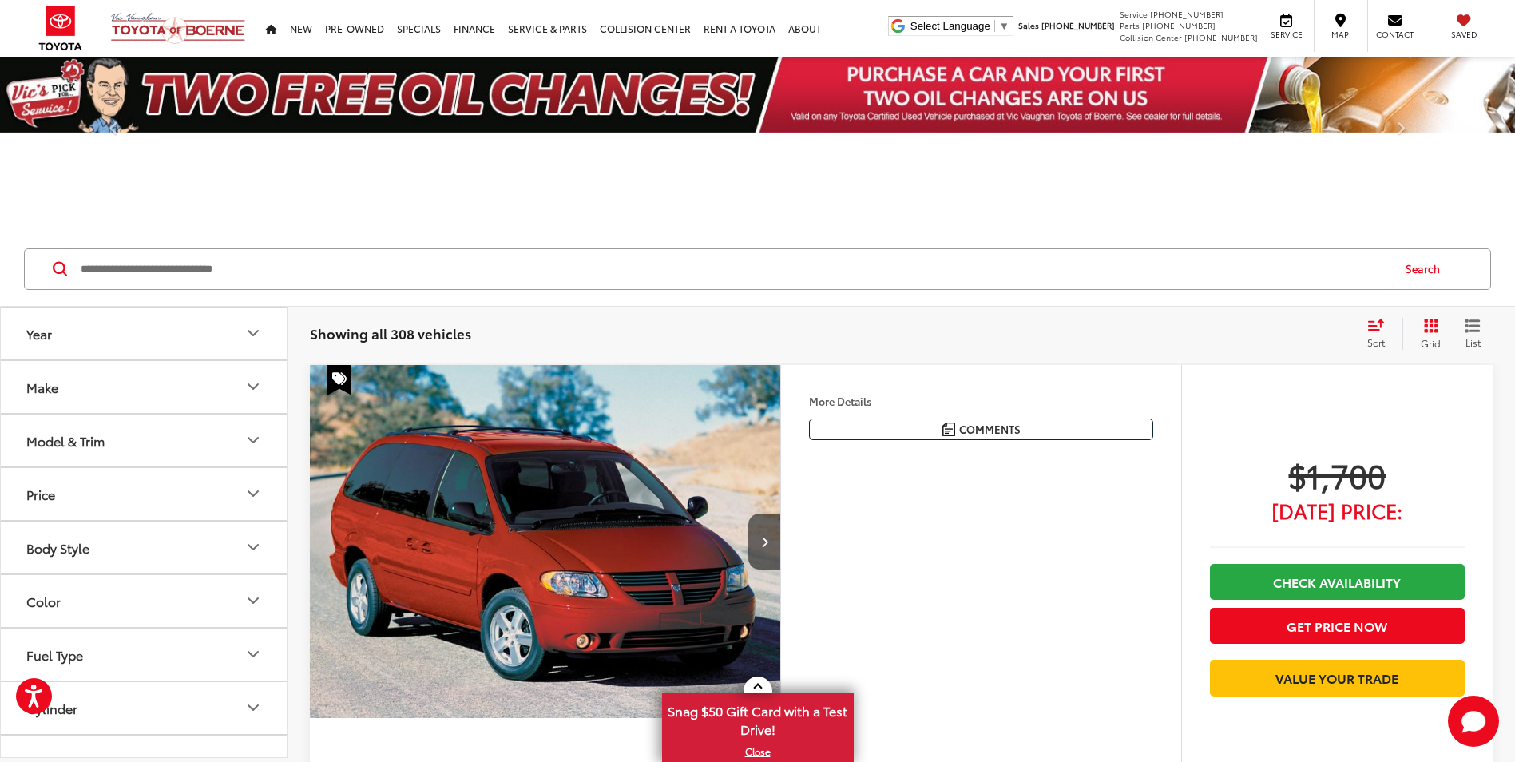
drag, startPoint x: 467, startPoint y: 335, endPoint x: 387, endPoint y: 284, distance: 95.9
click at [387, 284] on input "Search by Make, Model, or Keyword" at bounding box center [734, 269] width 1311 height 38
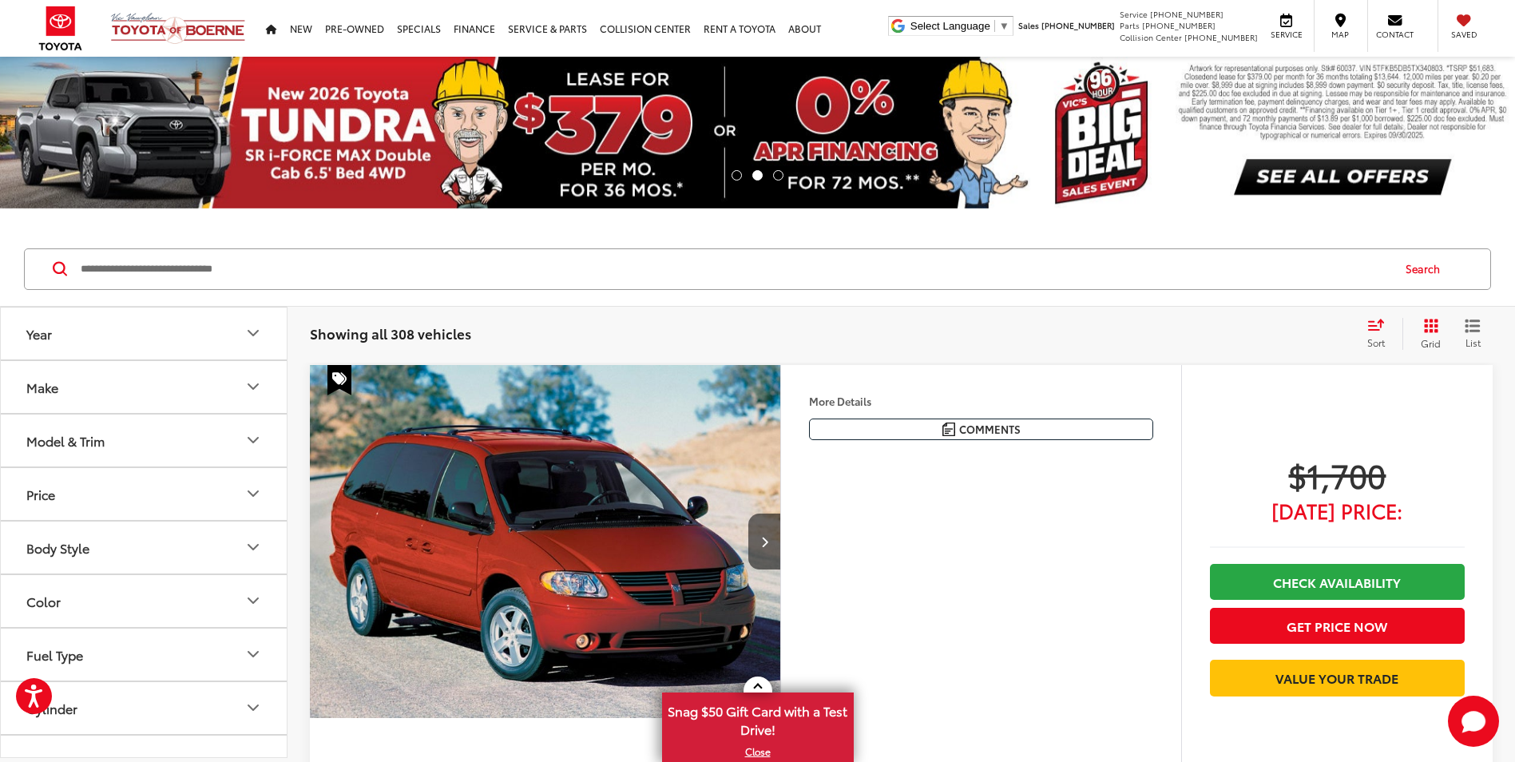
click at [166, 276] on input "Search by Make, Model, or Keyword" at bounding box center [734, 269] width 1311 height 38
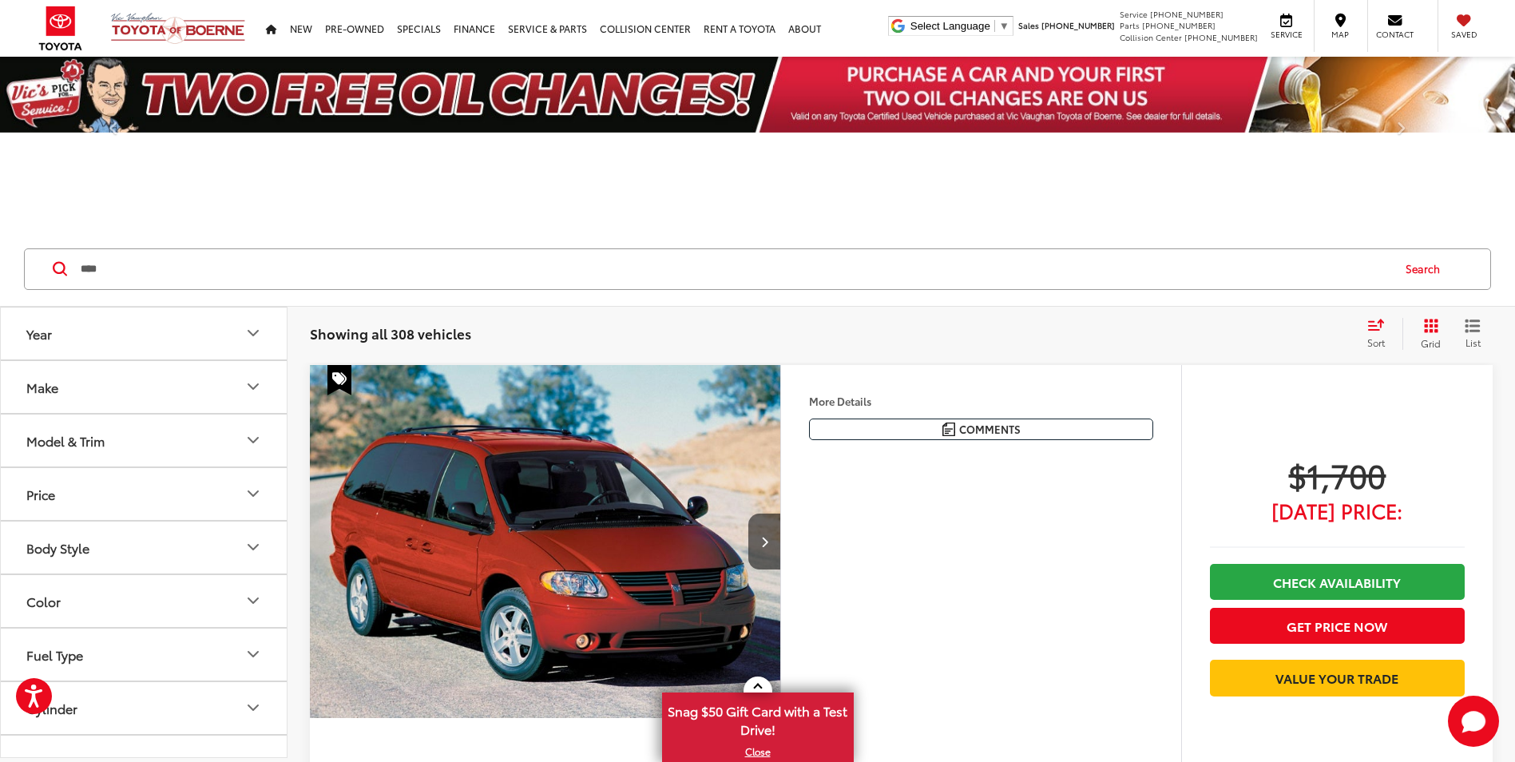
type input "****"
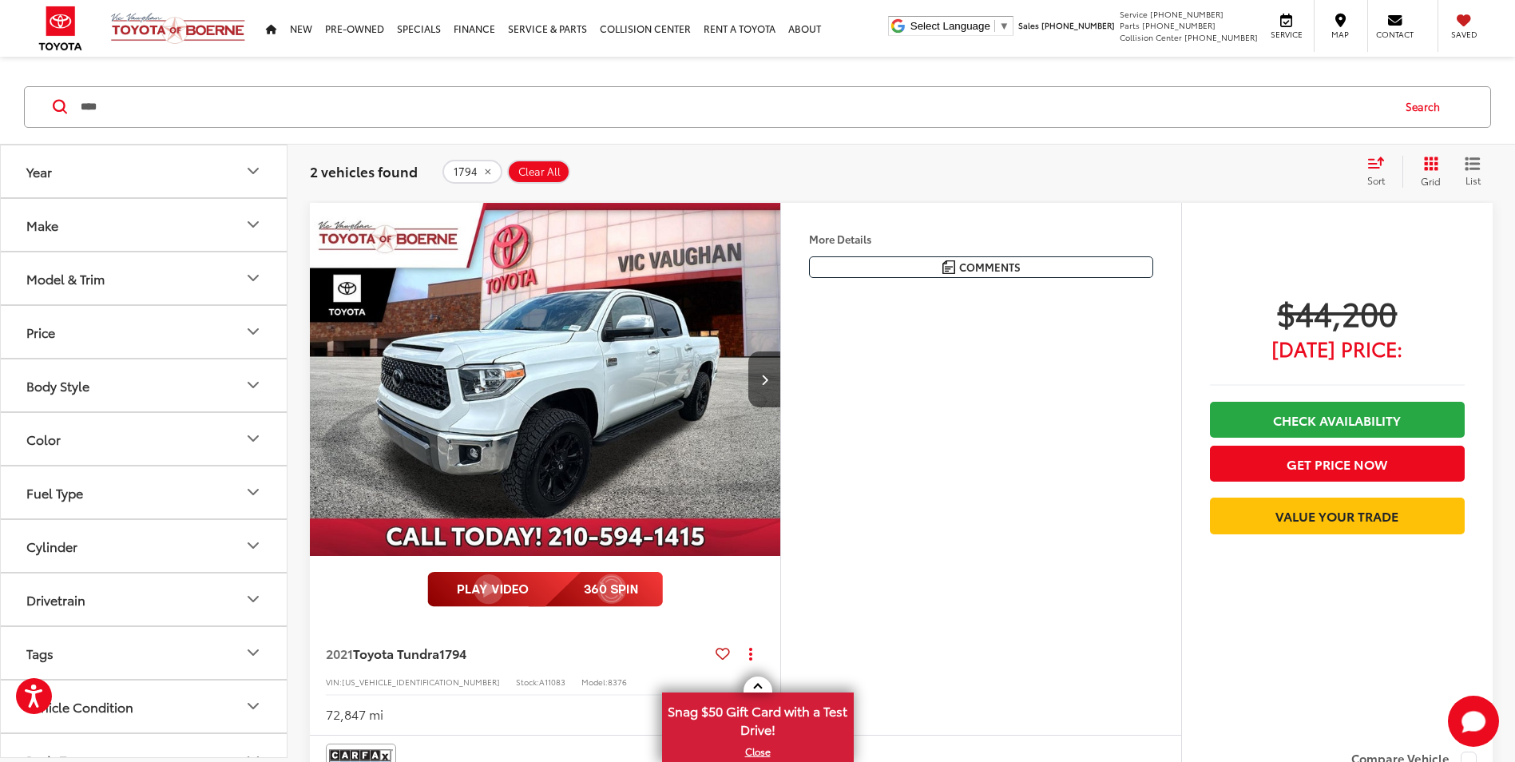
scroll to position [240, 0]
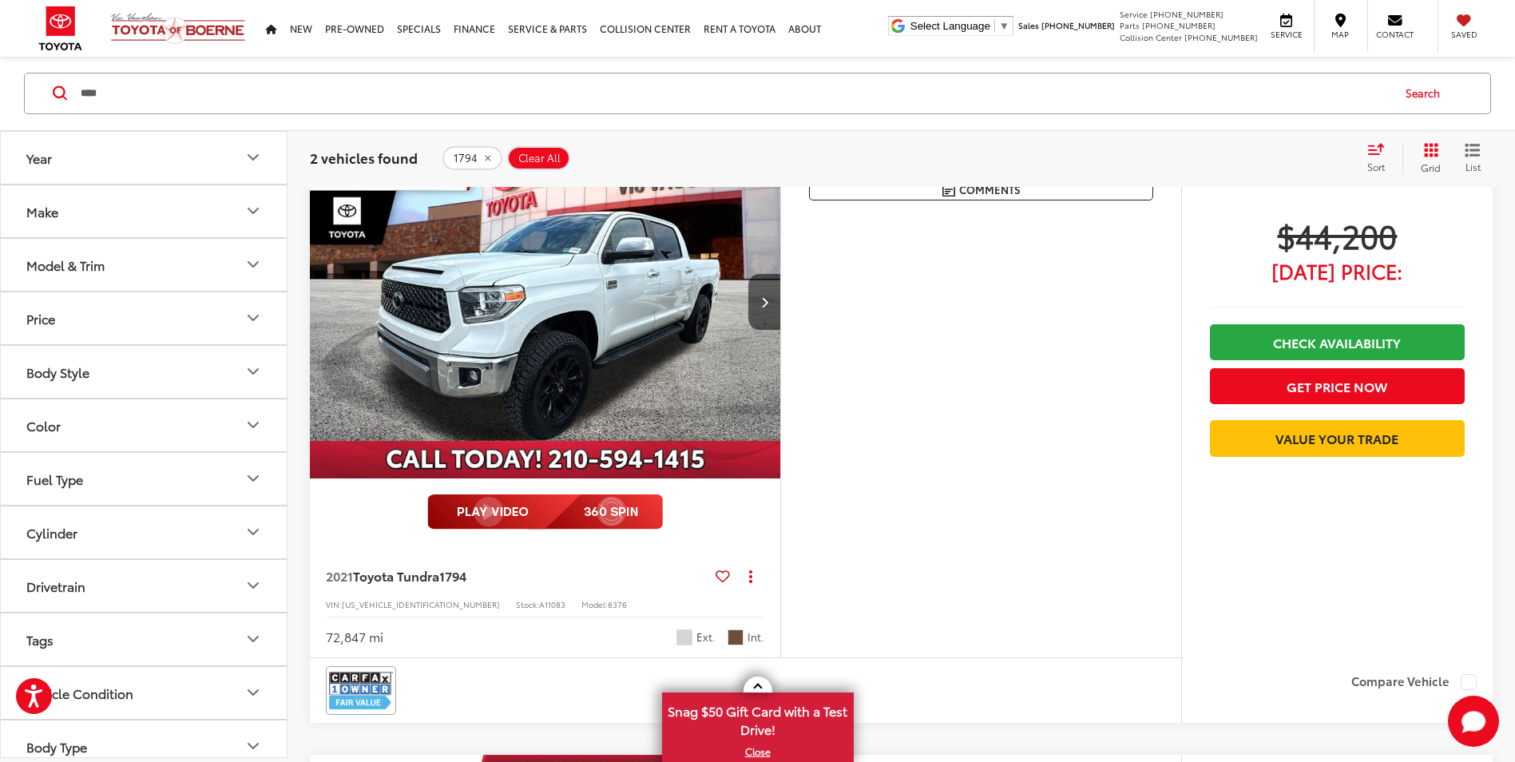
click at [520, 365] on img "2021 Toyota Tundra 1794 0" at bounding box center [545, 302] width 473 height 355
